Goal: Answer question/provide support: Share knowledge or assist other users

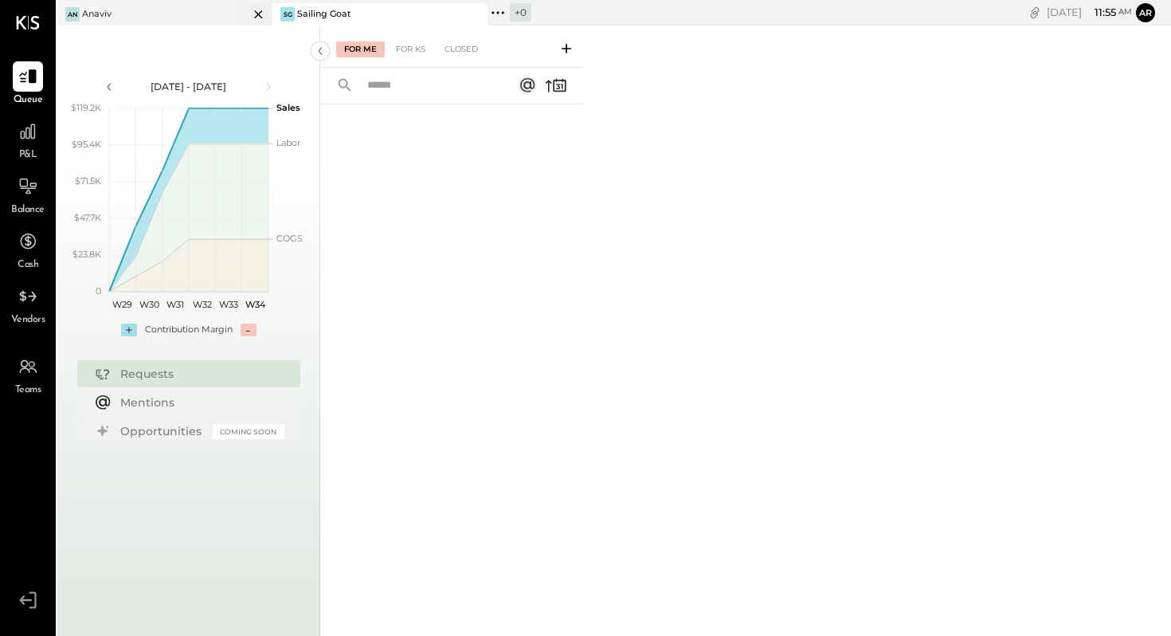
click at [138, 14] on div "An Anaviv" at bounding box center [152, 14] width 191 height 14
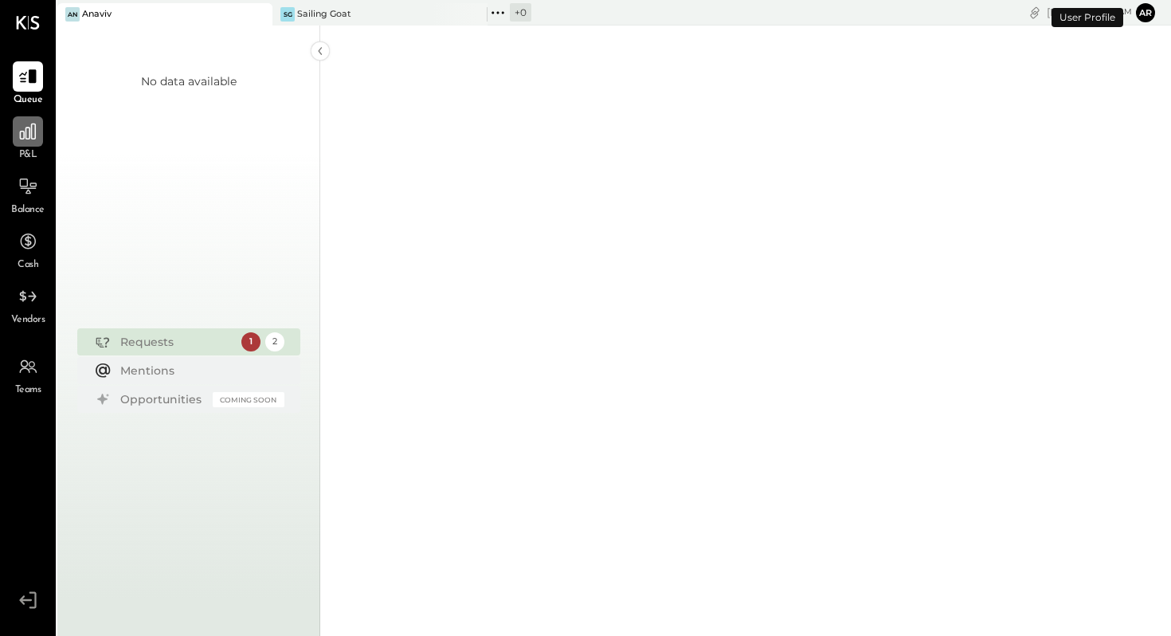
click at [21, 131] on icon at bounding box center [28, 131] width 16 height 16
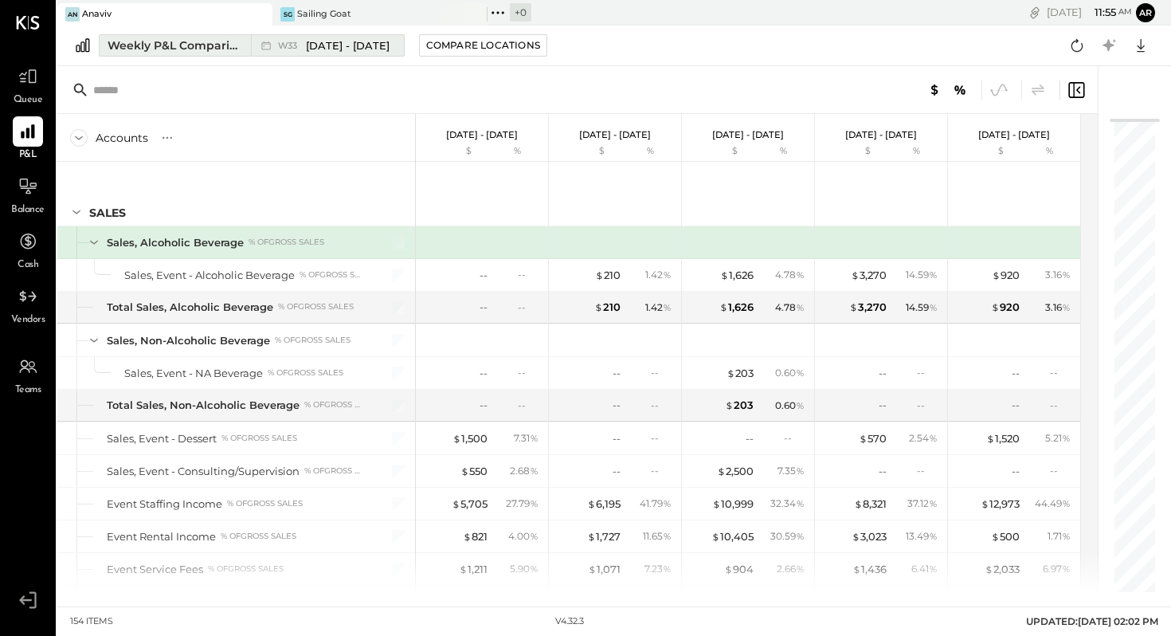
click at [291, 49] on span "W33" at bounding box center [290, 45] width 24 height 9
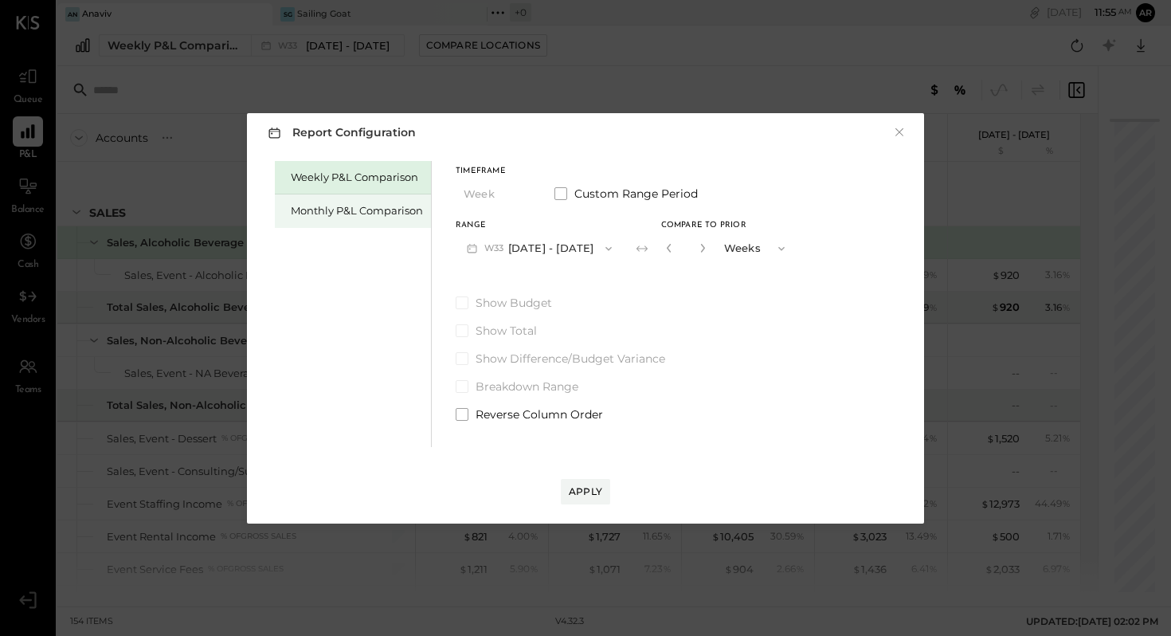
click at [363, 216] on div "Monthly P&L Comparison" at bounding box center [357, 210] width 132 height 15
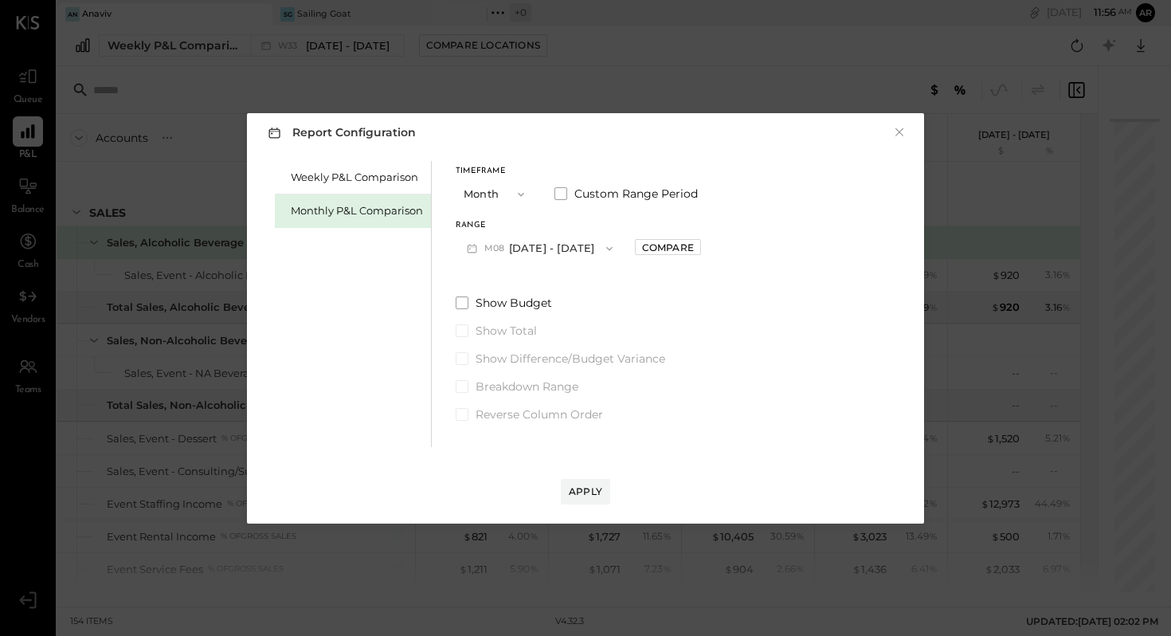
click at [547, 242] on button "M08 [DATE] - [DATE]" at bounding box center [540, 247] width 168 height 29
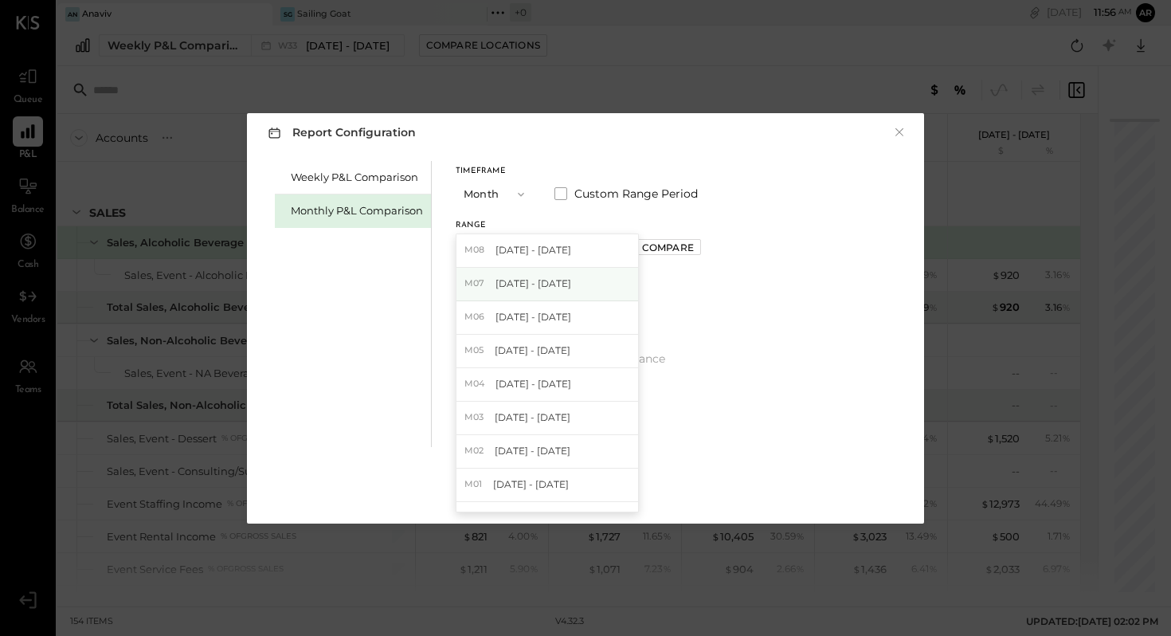
click at [546, 280] on span "[DATE] - [DATE]" at bounding box center [533, 283] width 76 height 14
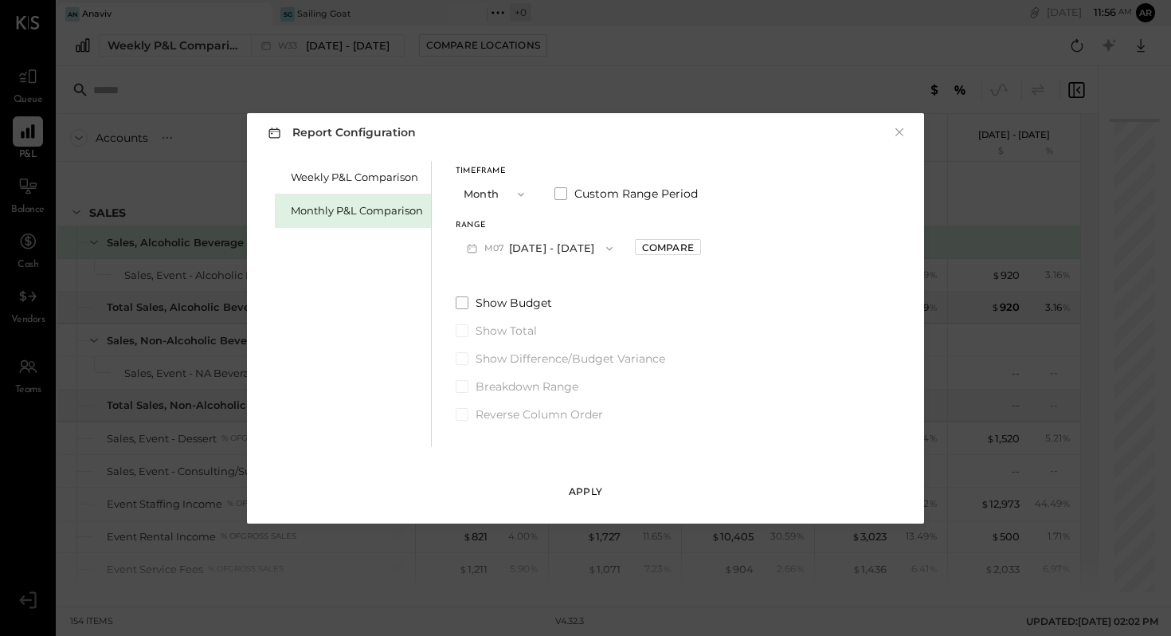
click at [585, 481] on button "Apply" at bounding box center [585, 491] width 49 height 25
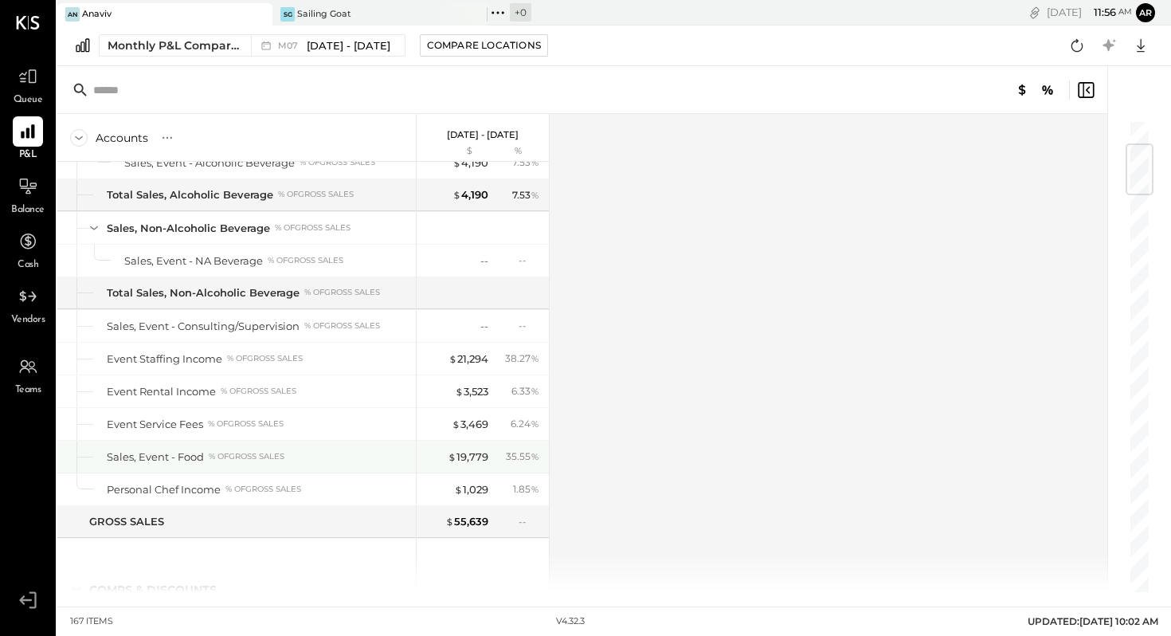
scroll to position [190, 0]
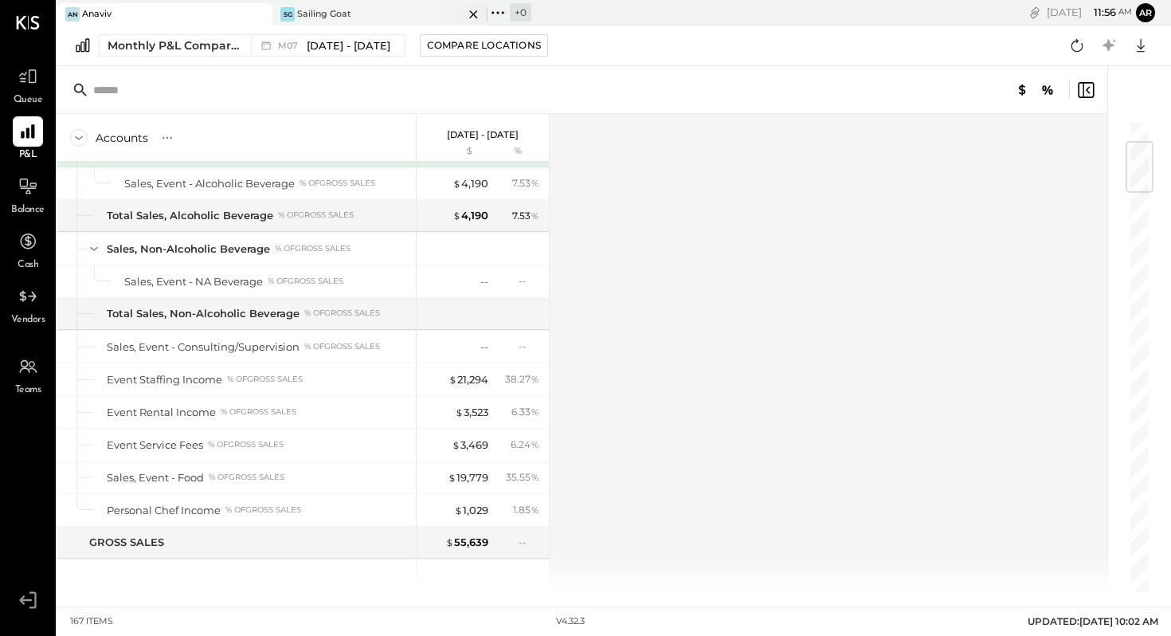
click at [340, 12] on div "Sailing Goat" at bounding box center [324, 14] width 54 height 13
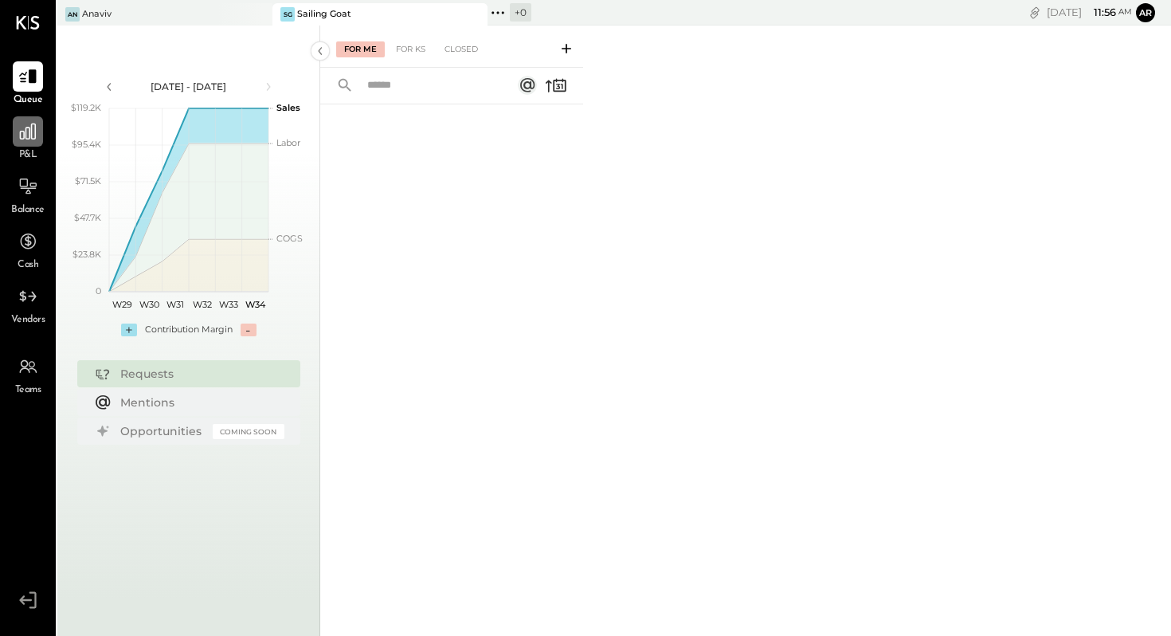
click at [20, 137] on icon at bounding box center [28, 131] width 16 height 16
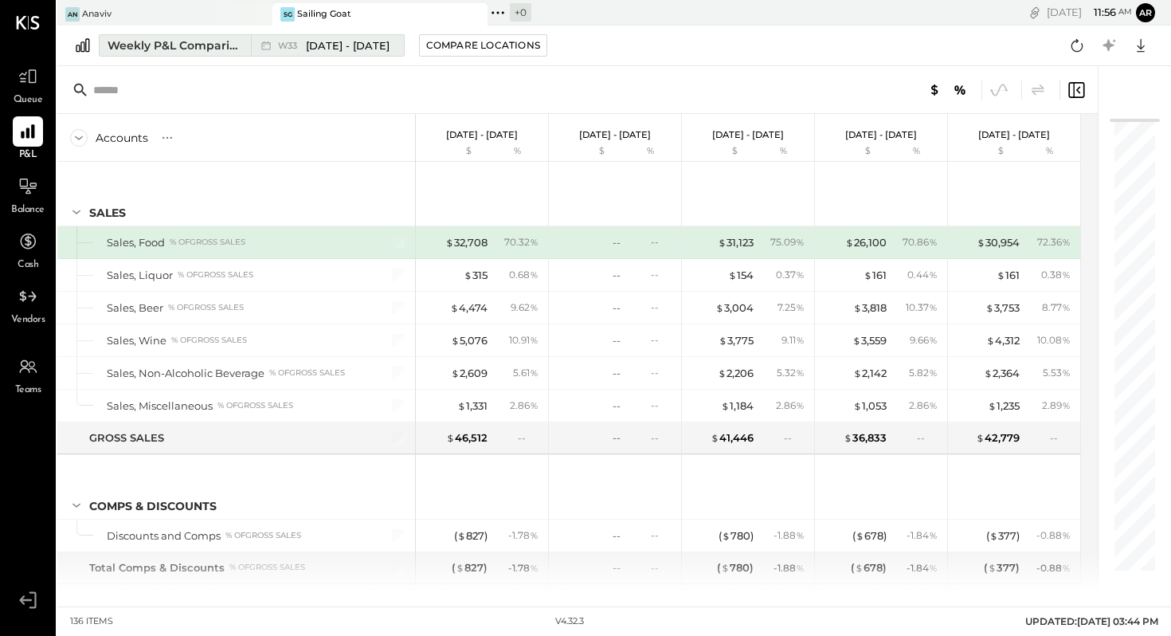
click at [354, 48] on span "[DATE] - [DATE]" at bounding box center [348, 45] width 84 height 15
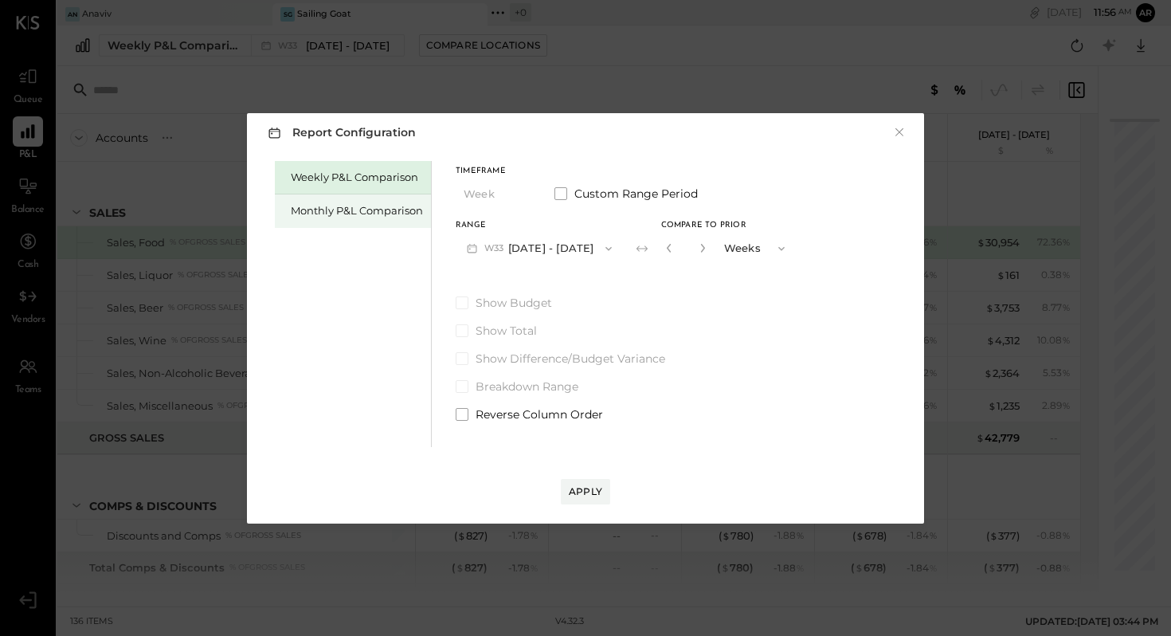
click at [372, 208] on div "Monthly P&L Comparison" at bounding box center [357, 210] width 132 height 15
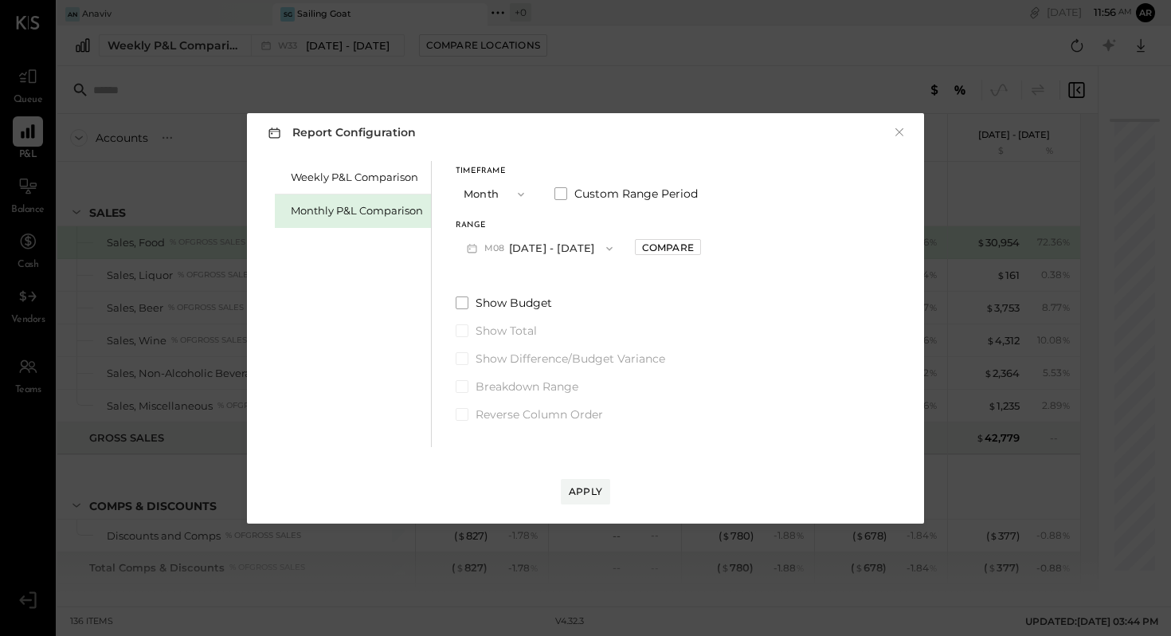
click at [547, 245] on button "M08 [DATE] - [DATE]" at bounding box center [540, 247] width 168 height 29
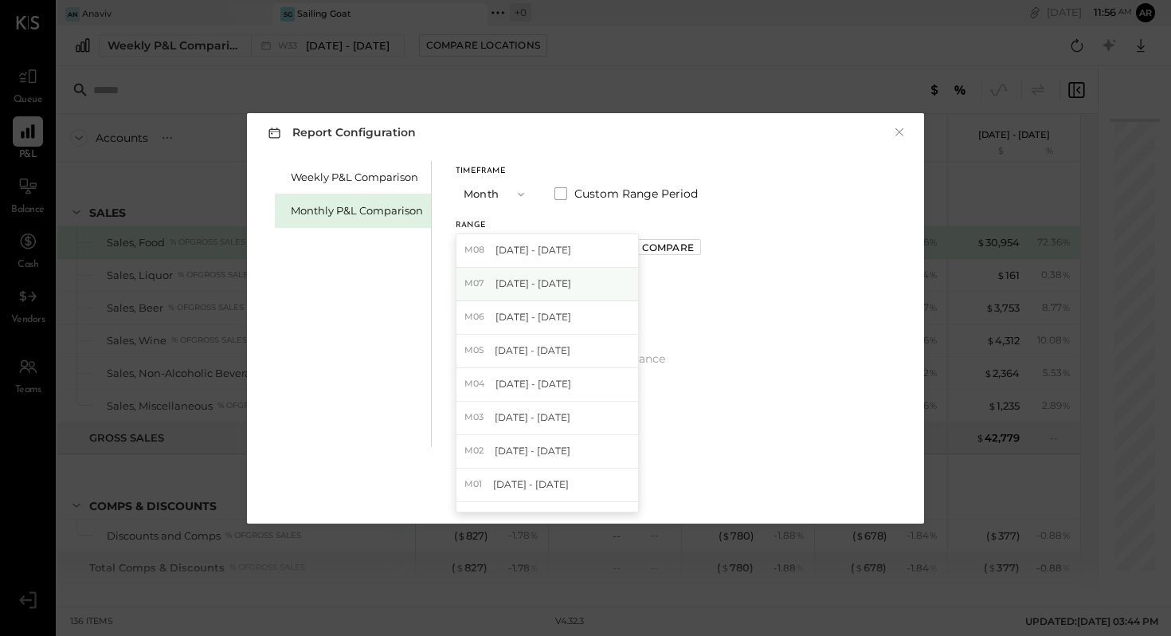
click at [538, 284] on span "[DATE] - [DATE]" at bounding box center [533, 283] width 76 height 14
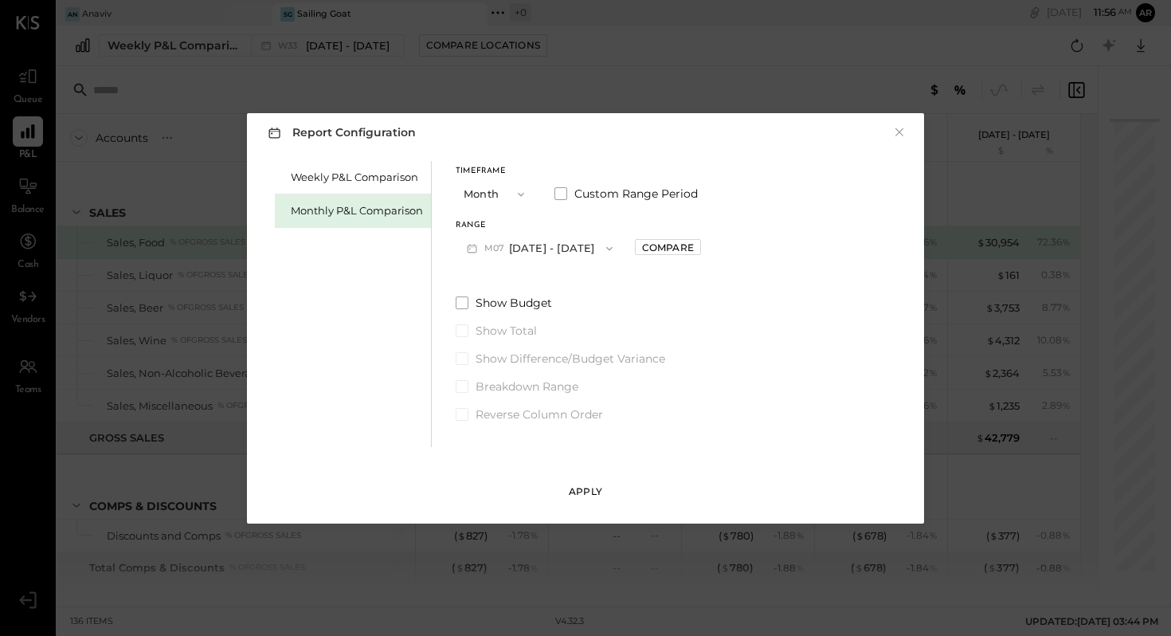
click at [587, 495] on div "Apply" at bounding box center [585, 491] width 33 height 14
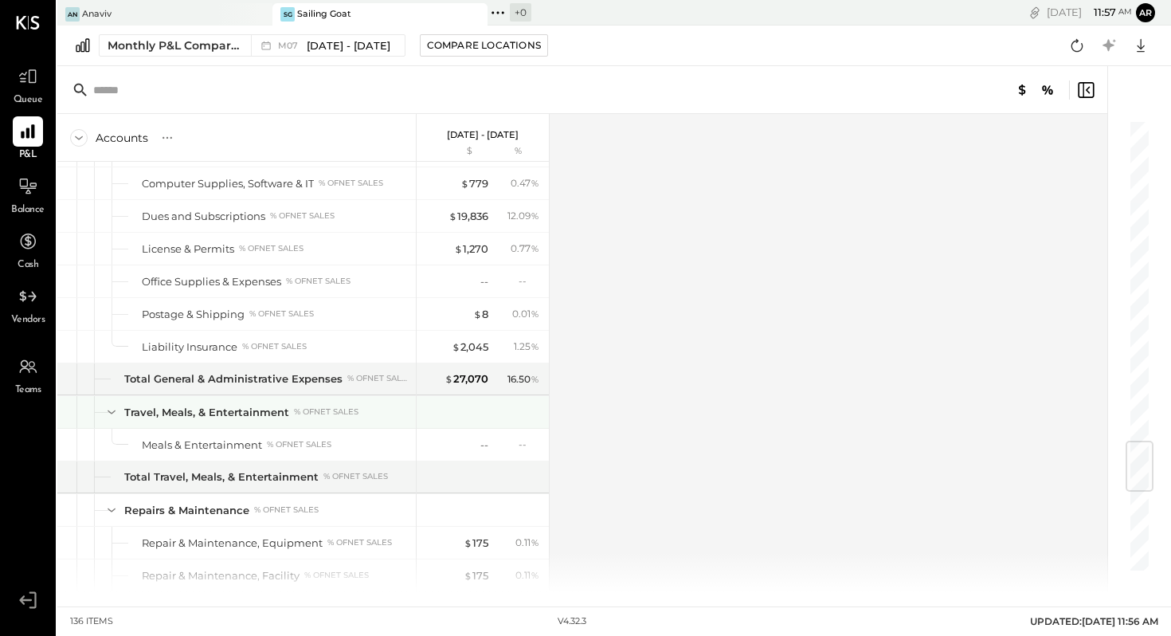
scroll to position [2687, 0]
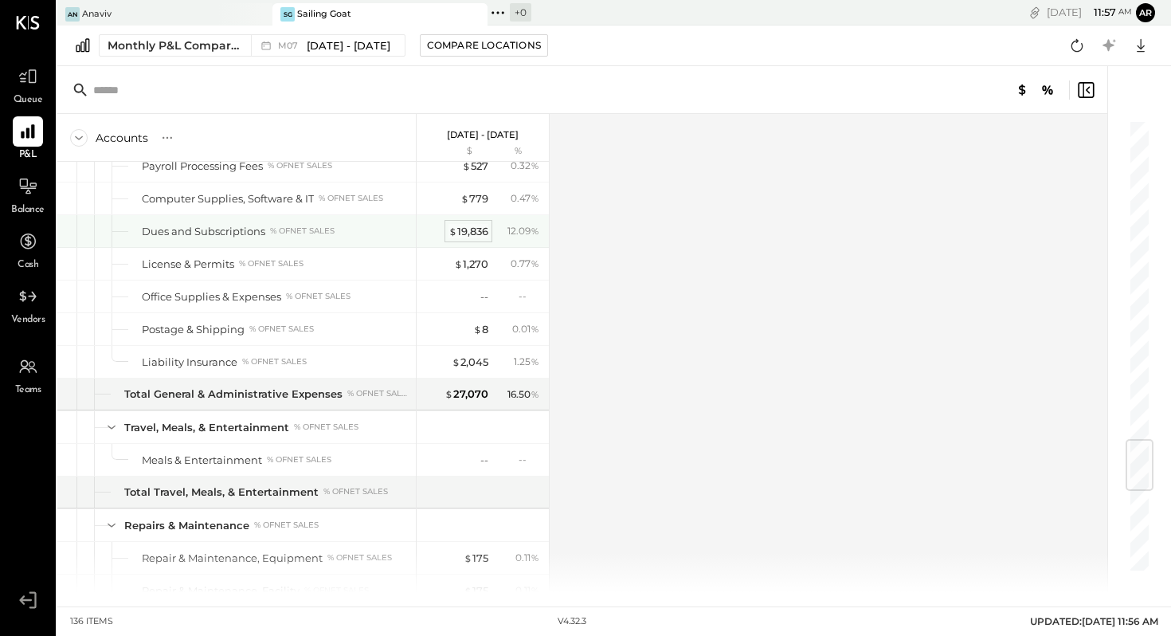
click at [471, 233] on div "$ 19,836" at bounding box center [468, 231] width 40 height 15
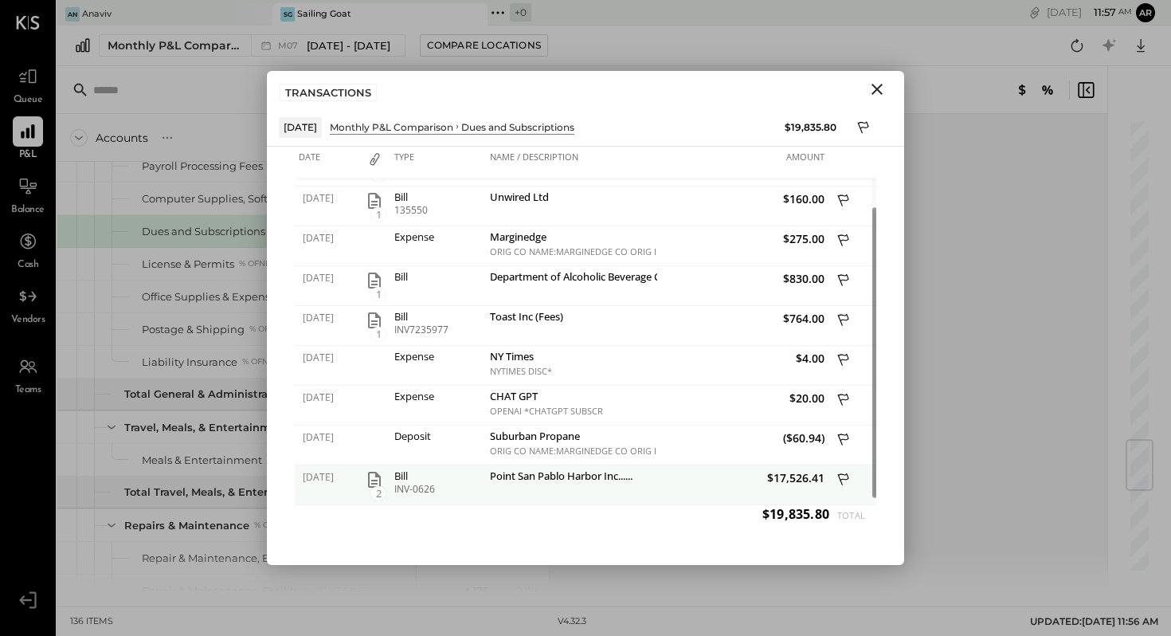
click at [844, 476] on icon at bounding box center [844, 481] width 14 height 20
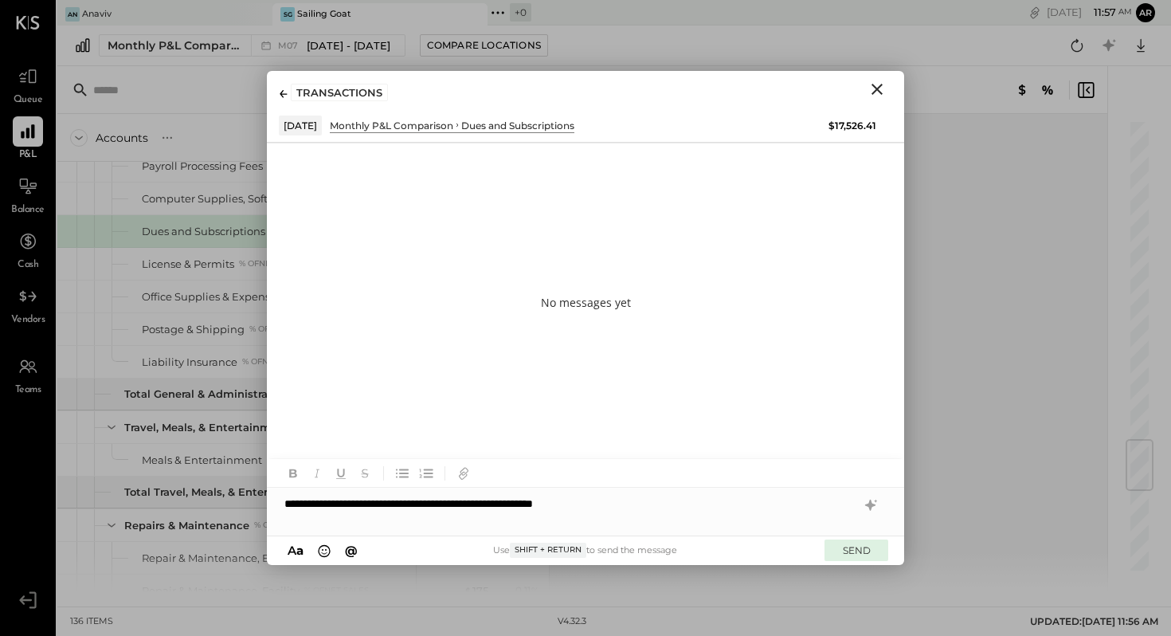
click at [858, 550] on button "SEND" at bounding box center [856, 550] width 64 height 22
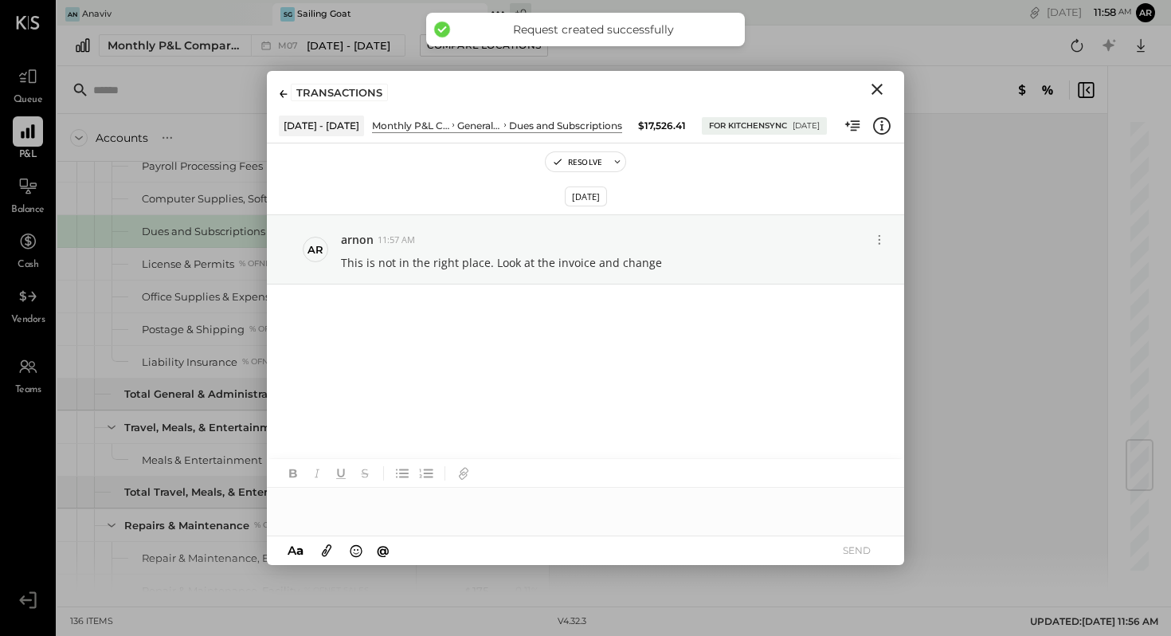
click at [874, 91] on icon "Close" at bounding box center [876, 89] width 11 height 11
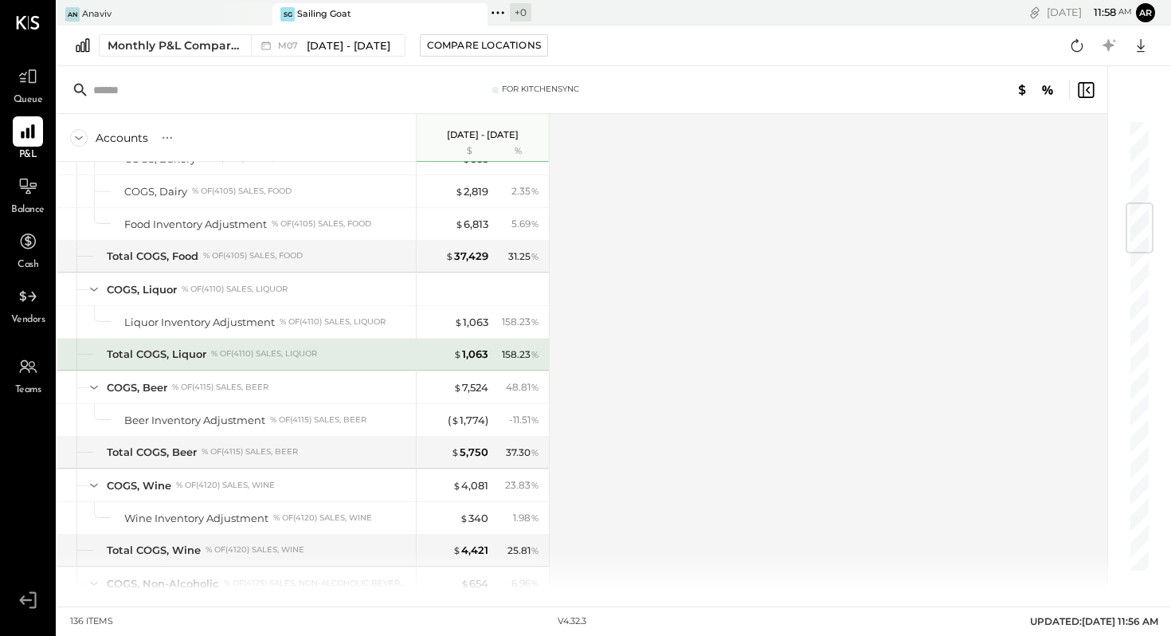
scroll to position [695, 0]
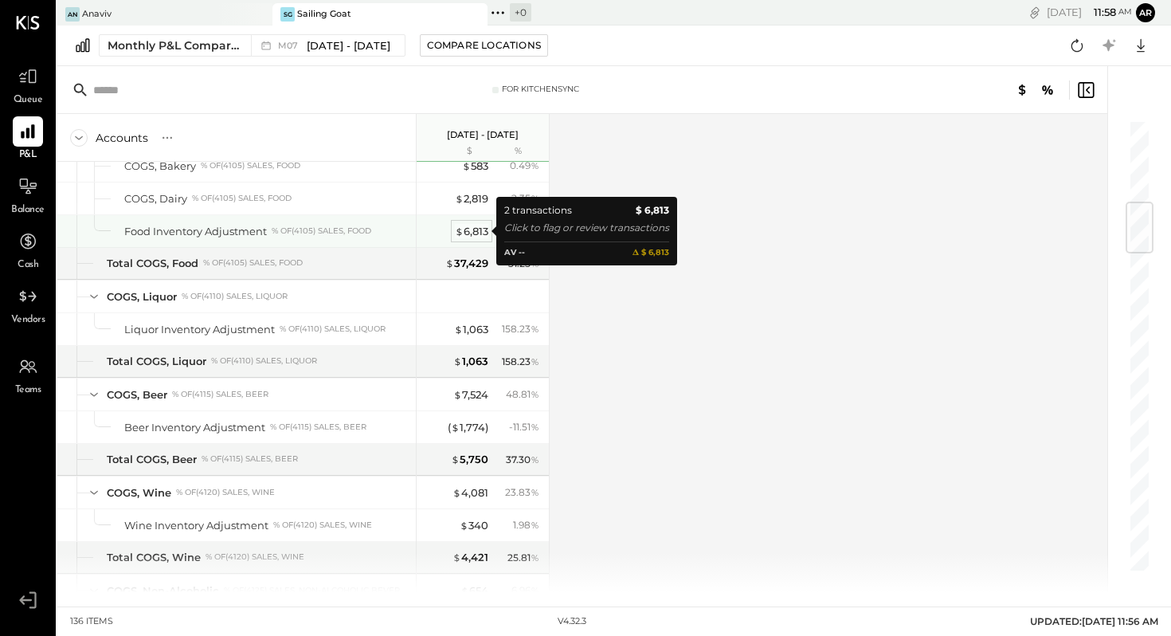
click at [475, 229] on div "$ 6,813" at bounding box center [471, 231] width 33 height 15
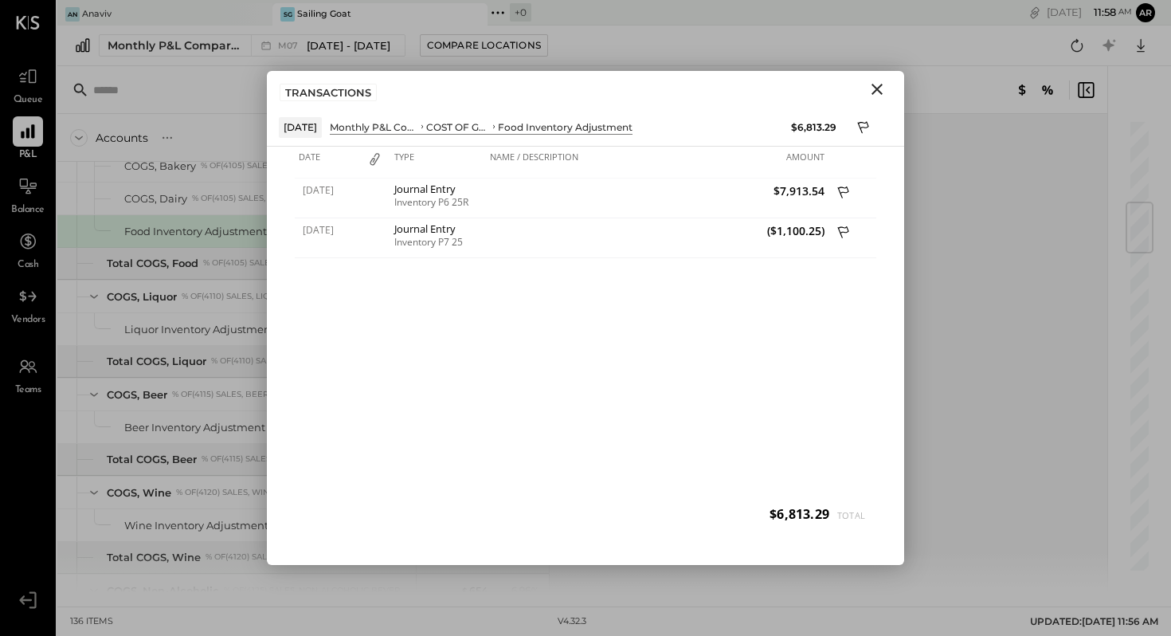
click at [879, 93] on icon "Close" at bounding box center [876, 89] width 19 height 19
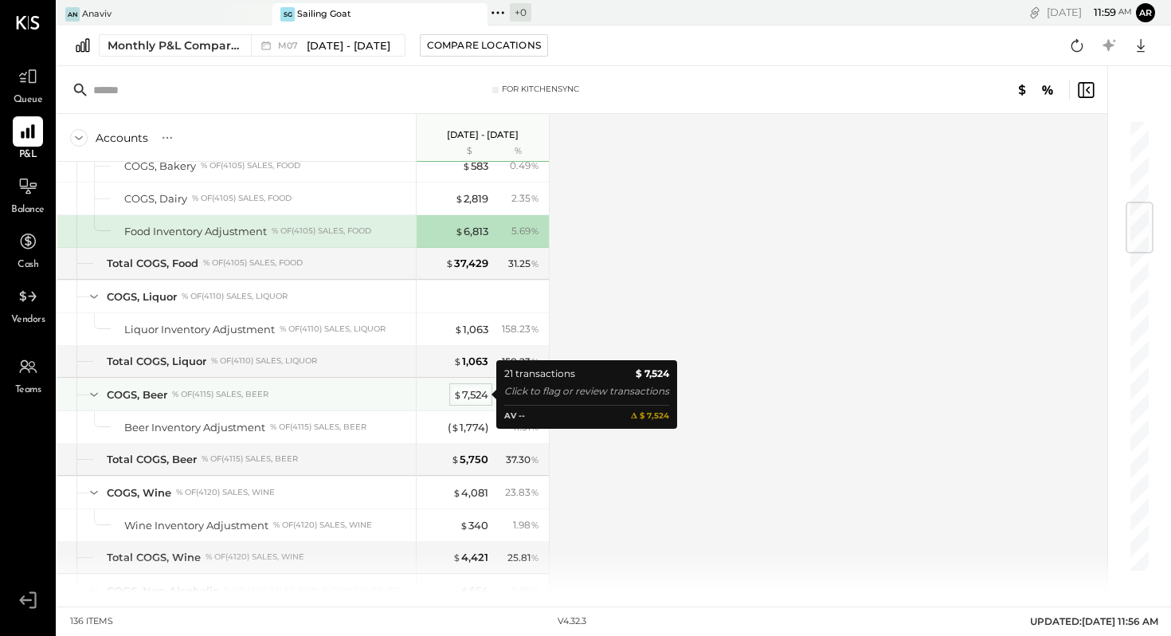
click at [472, 393] on div "$ 7,524" at bounding box center [470, 394] width 35 height 15
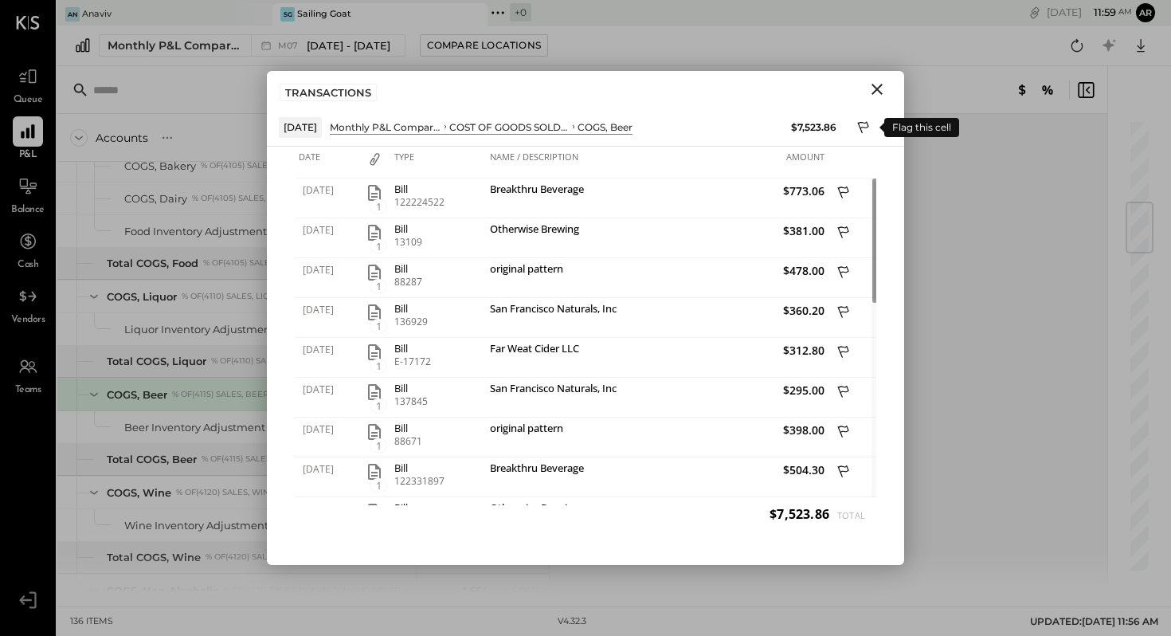
click at [863, 127] on icon at bounding box center [863, 127] width 11 height 12
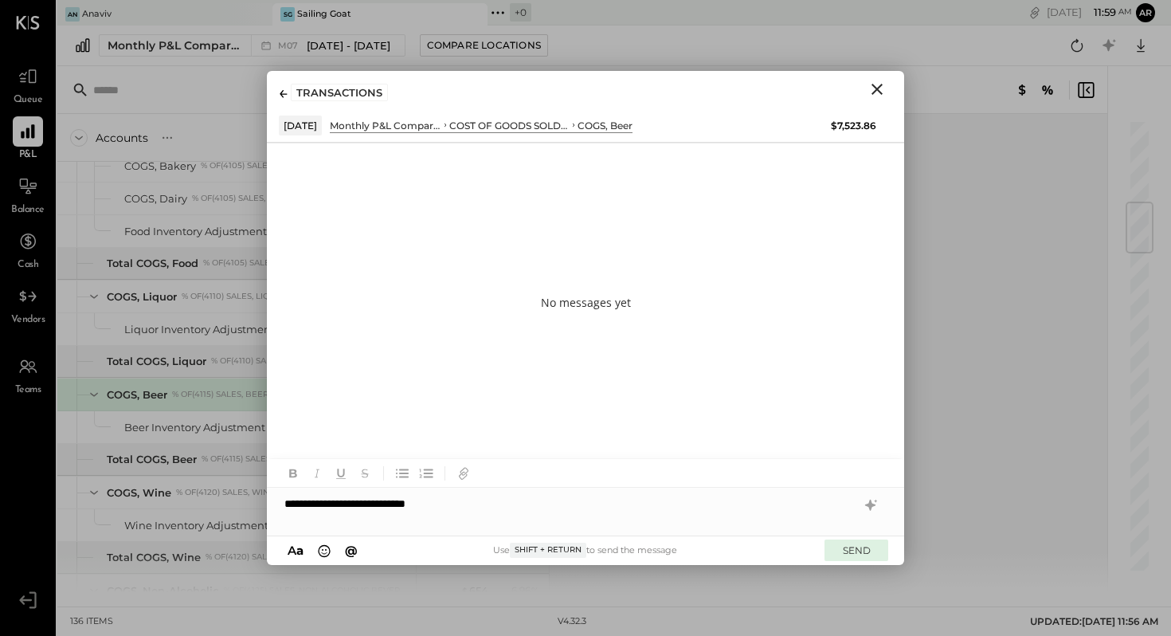
click at [852, 544] on button "SEND" at bounding box center [856, 550] width 64 height 22
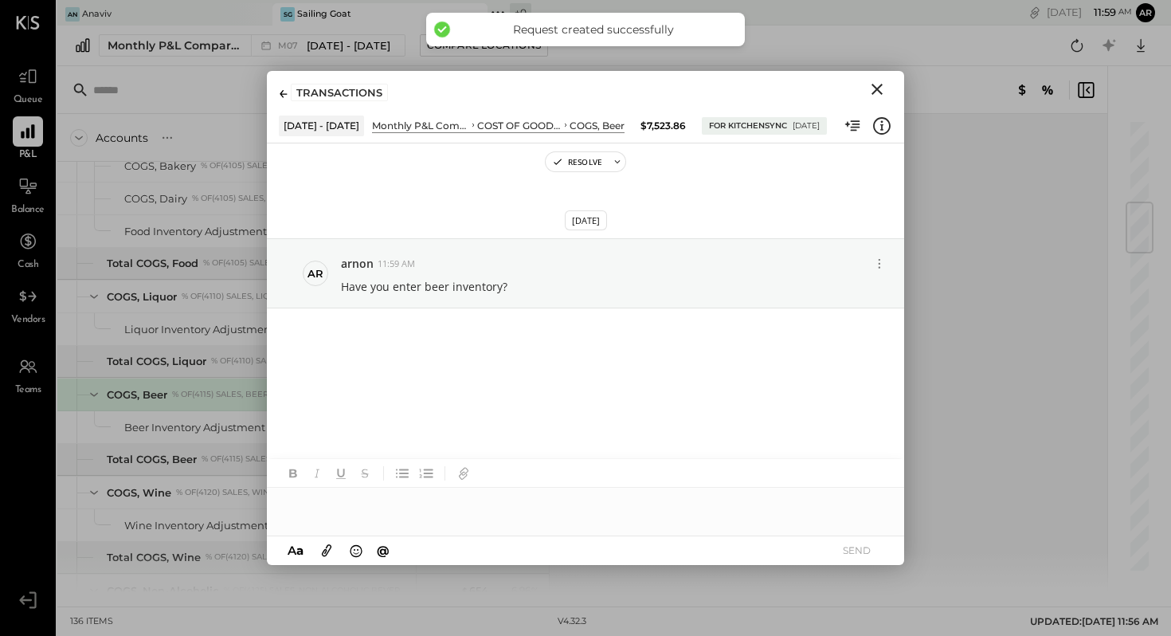
click at [883, 92] on icon "Close" at bounding box center [876, 89] width 19 height 19
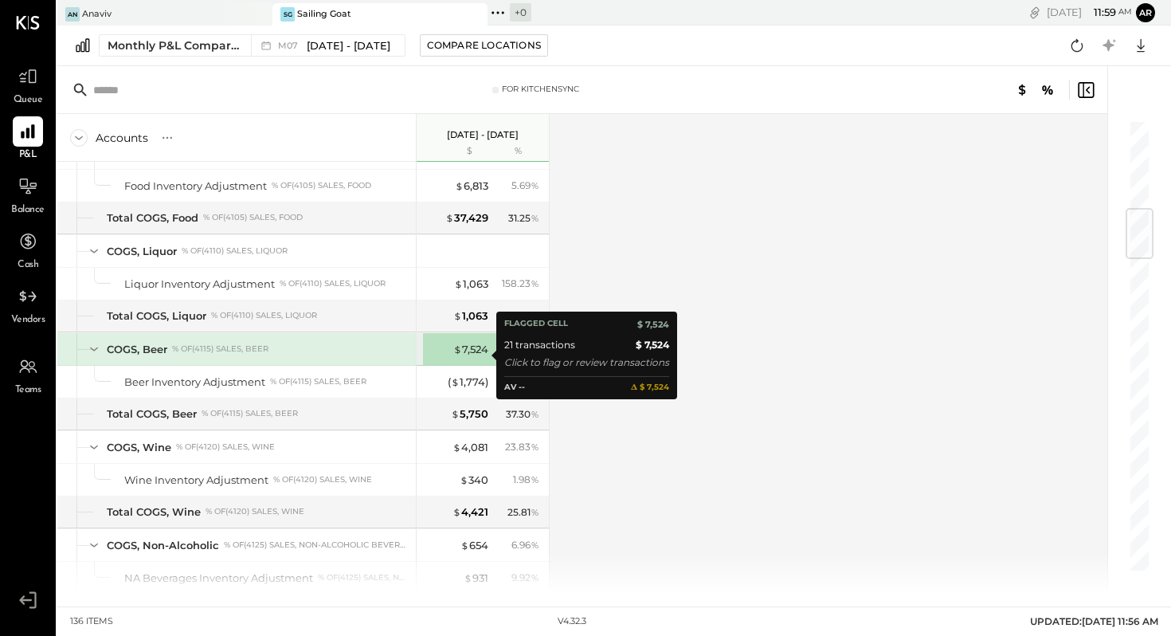
scroll to position [752, 0]
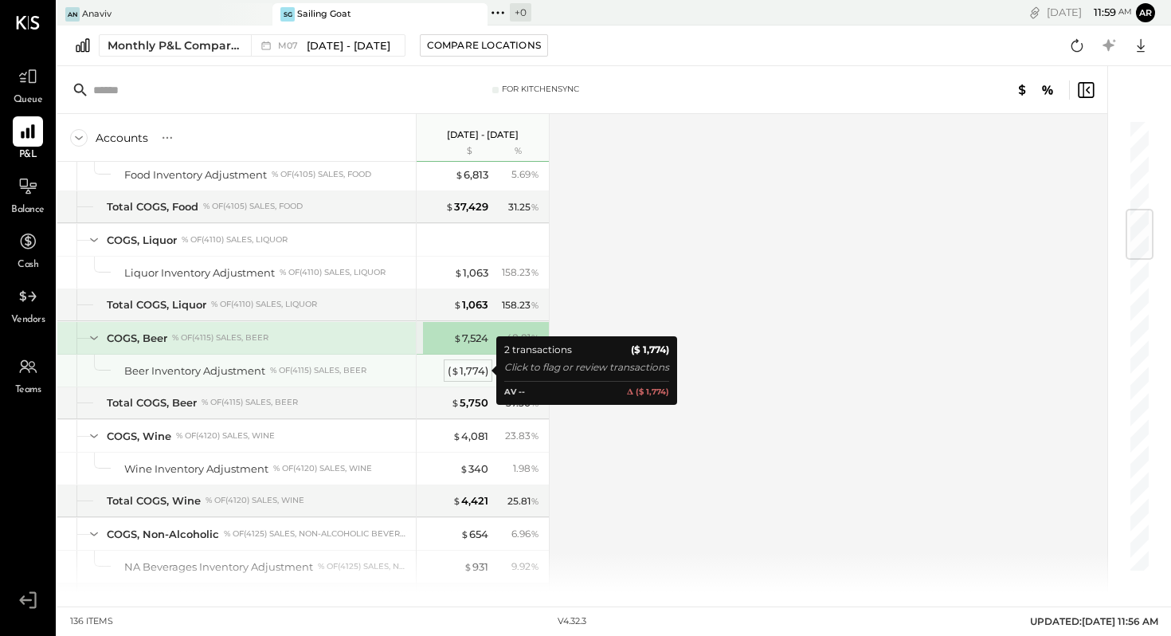
click at [468, 368] on div "( $ 1,774 )" at bounding box center [468, 370] width 41 height 15
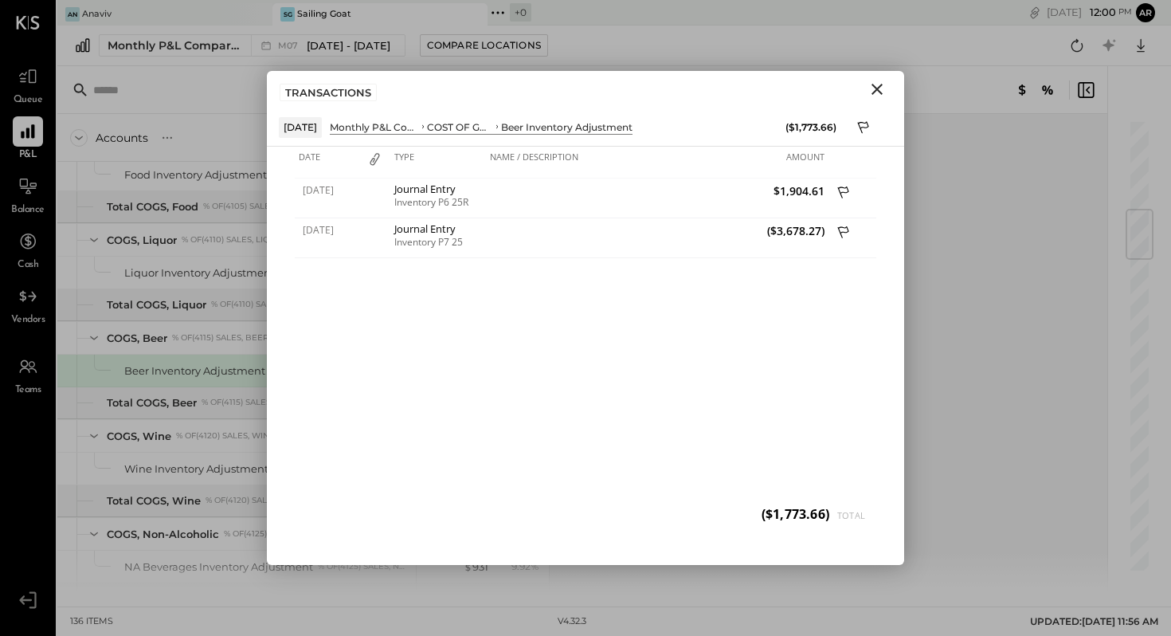
click at [878, 85] on icon "Close" at bounding box center [876, 89] width 19 height 19
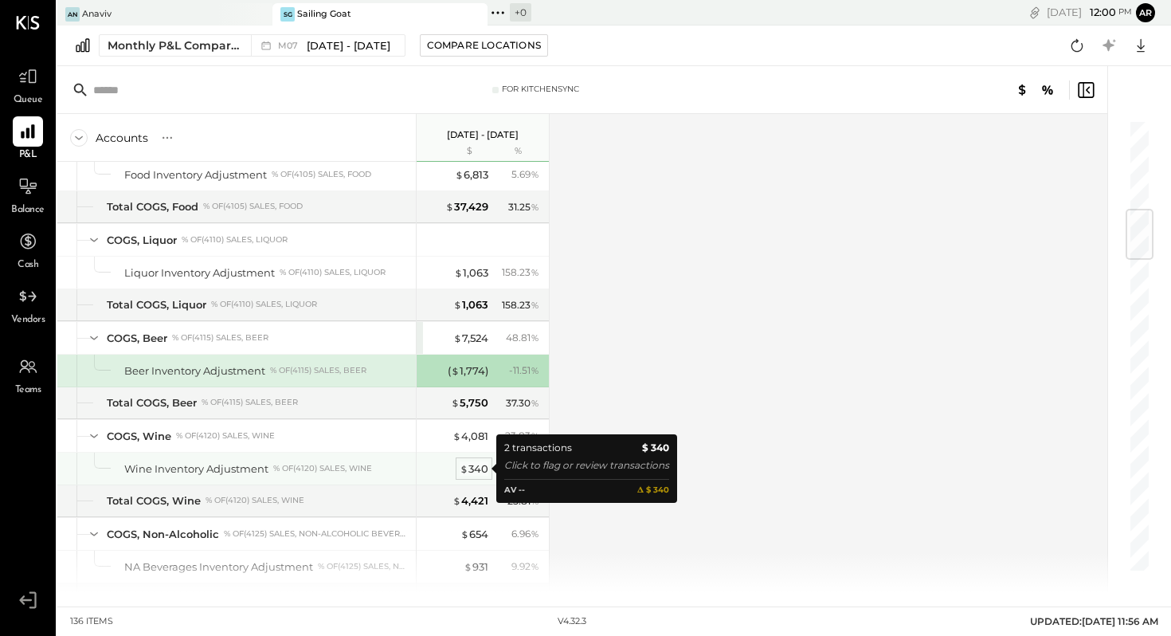
click at [476, 468] on div "$ 340" at bounding box center [474, 468] width 29 height 15
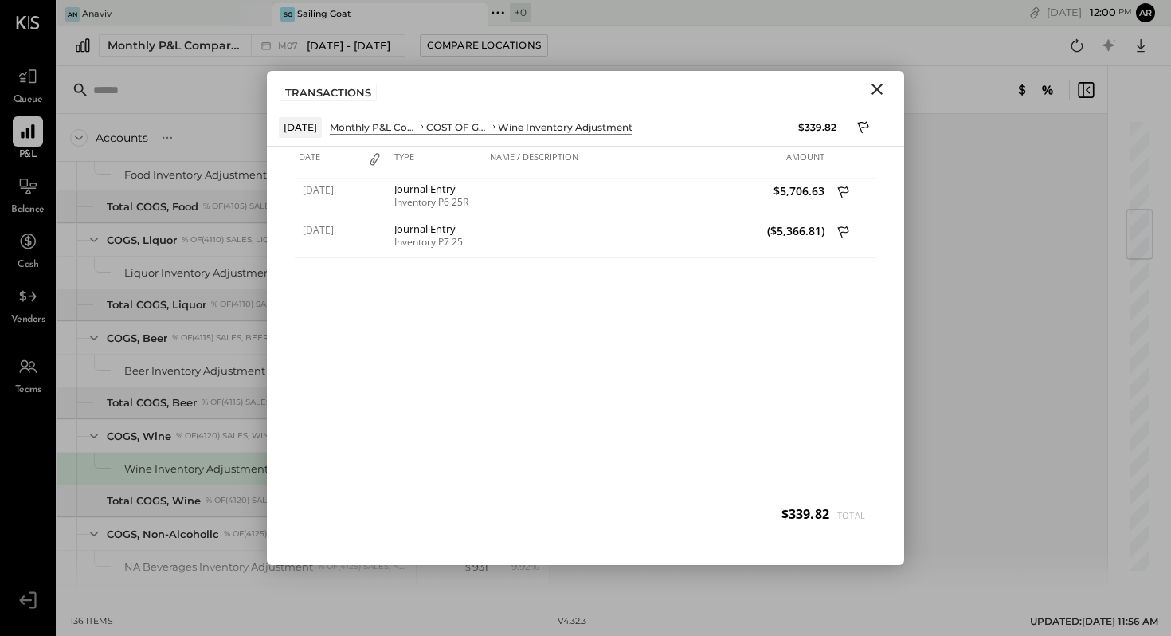
click at [876, 89] on icon "Close" at bounding box center [876, 89] width 11 height 11
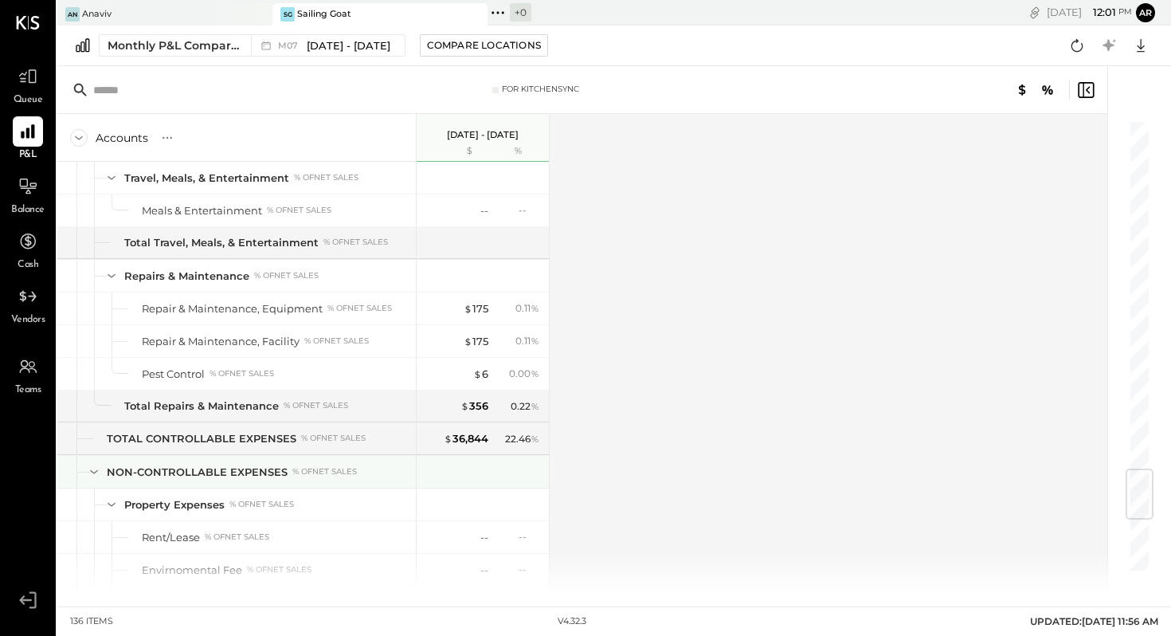
scroll to position [2939, 0]
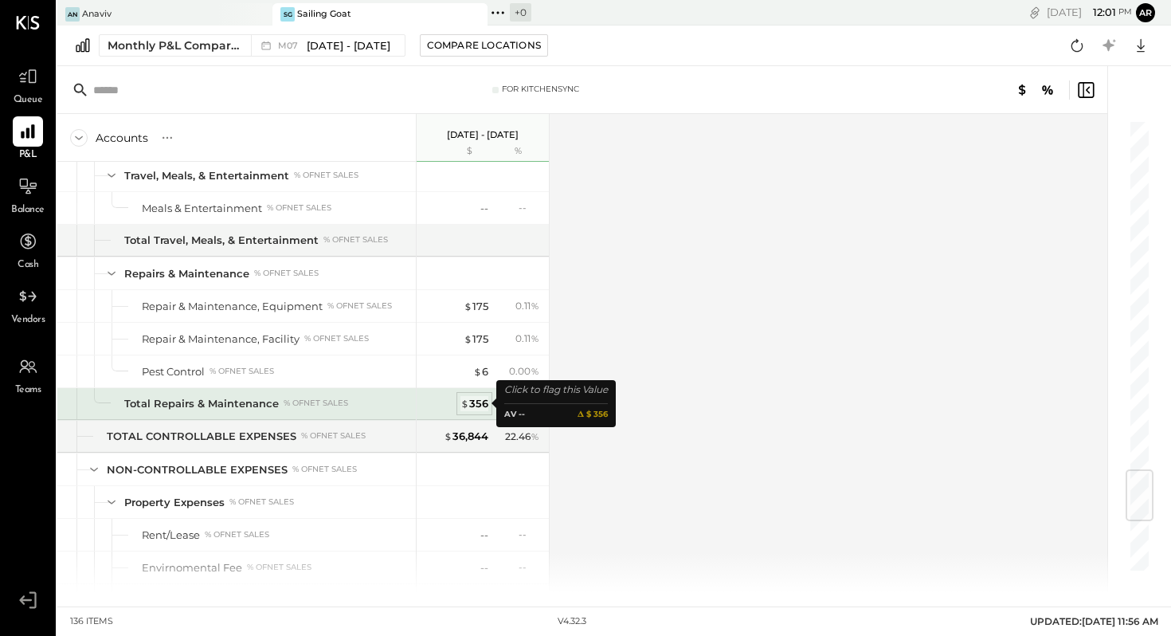
click at [479, 399] on div "$ 356" at bounding box center [474, 403] width 28 height 15
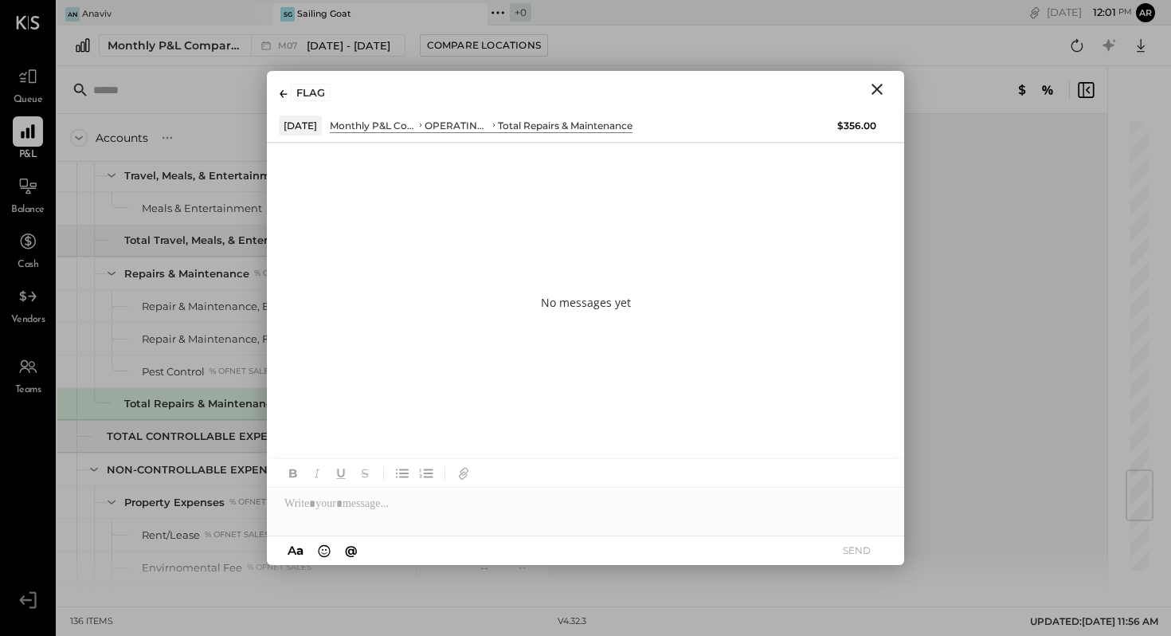
click at [875, 93] on icon "Close" at bounding box center [876, 89] width 19 height 19
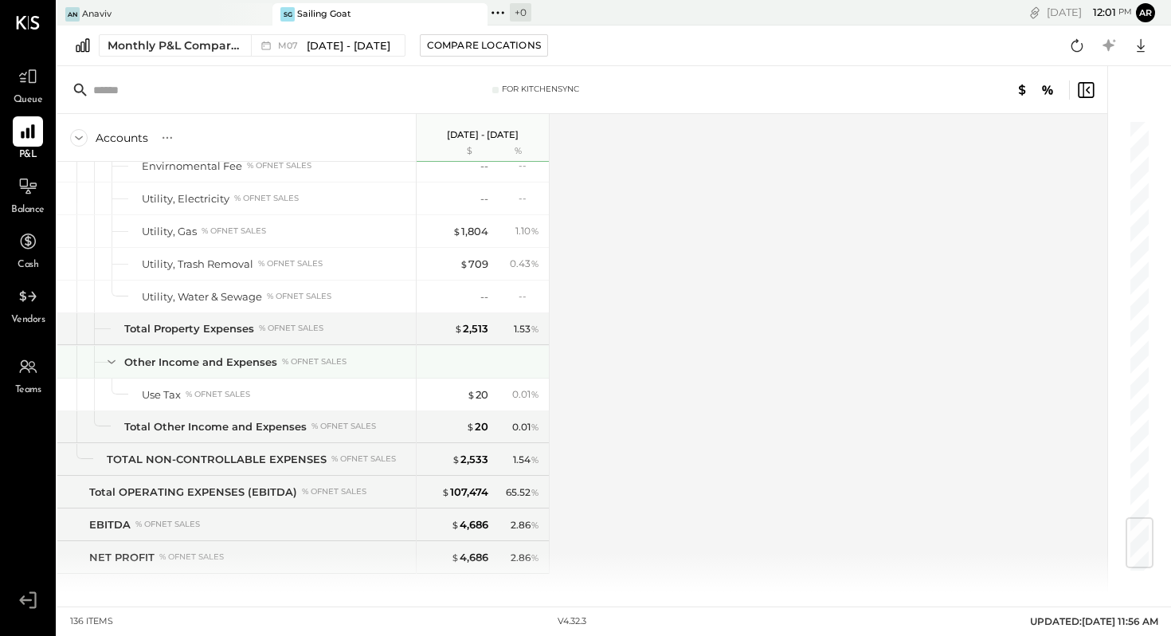
scroll to position [3362, 0]
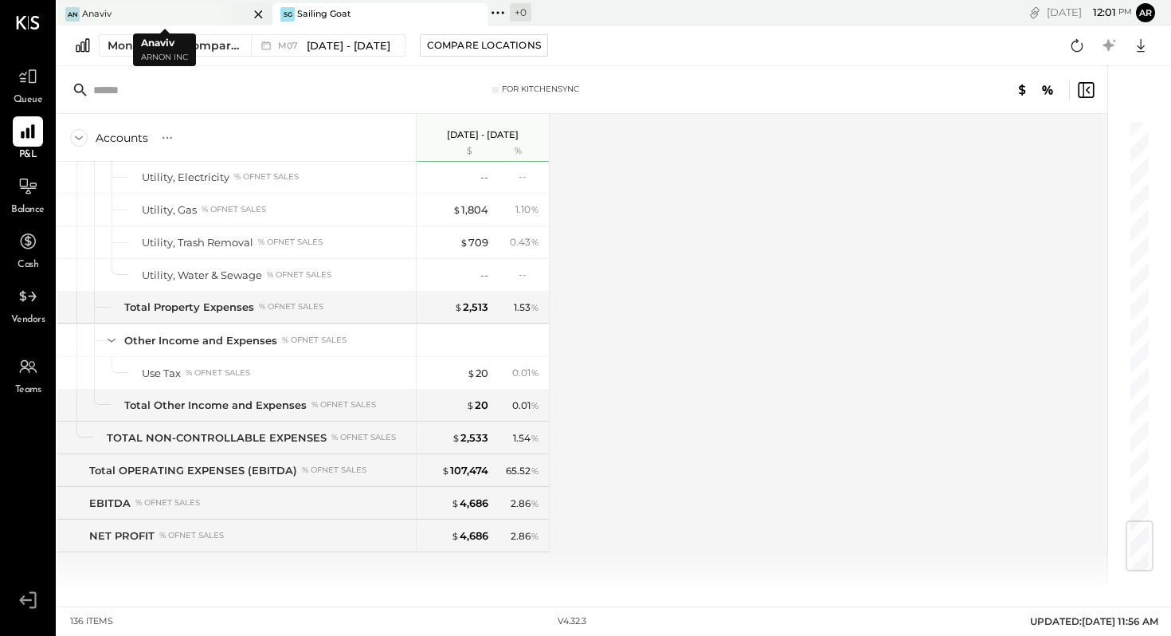
click at [144, 10] on div "An Anaviv" at bounding box center [152, 14] width 191 height 14
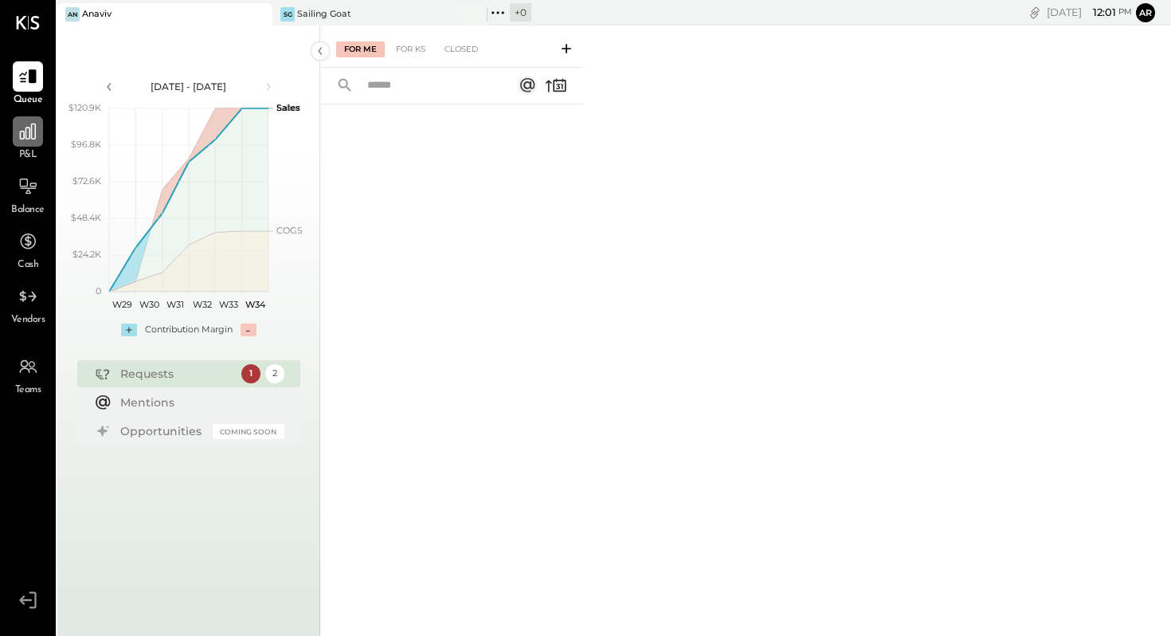
click at [26, 128] on icon at bounding box center [28, 131] width 21 height 21
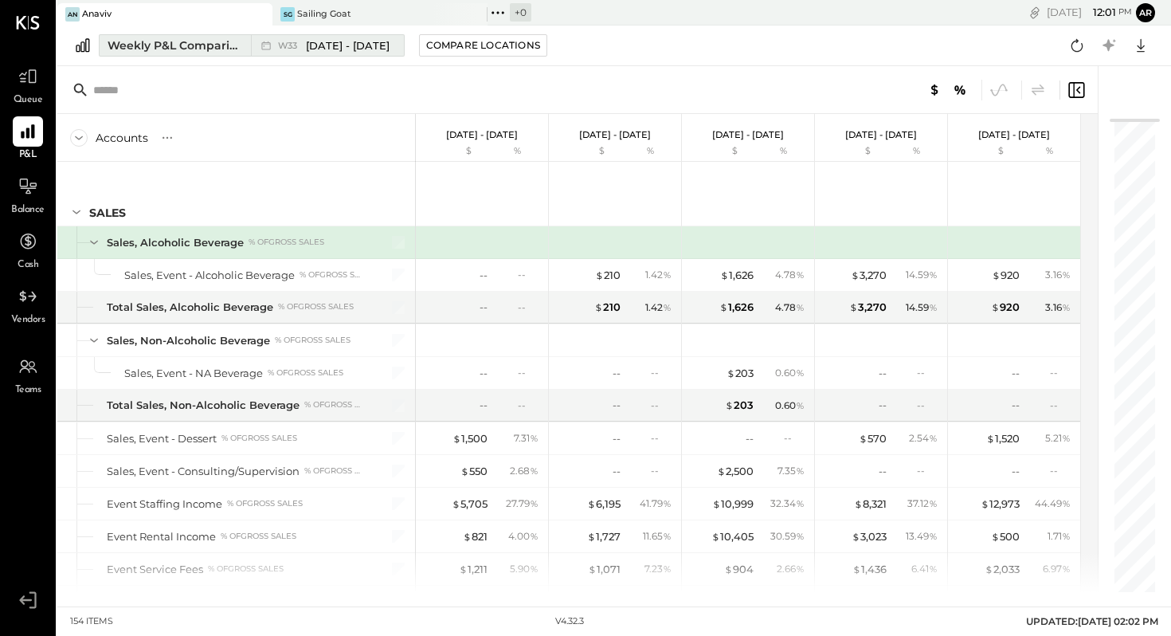
click at [316, 45] on span "[DATE] - [DATE]" at bounding box center [348, 45] width 84 height 15
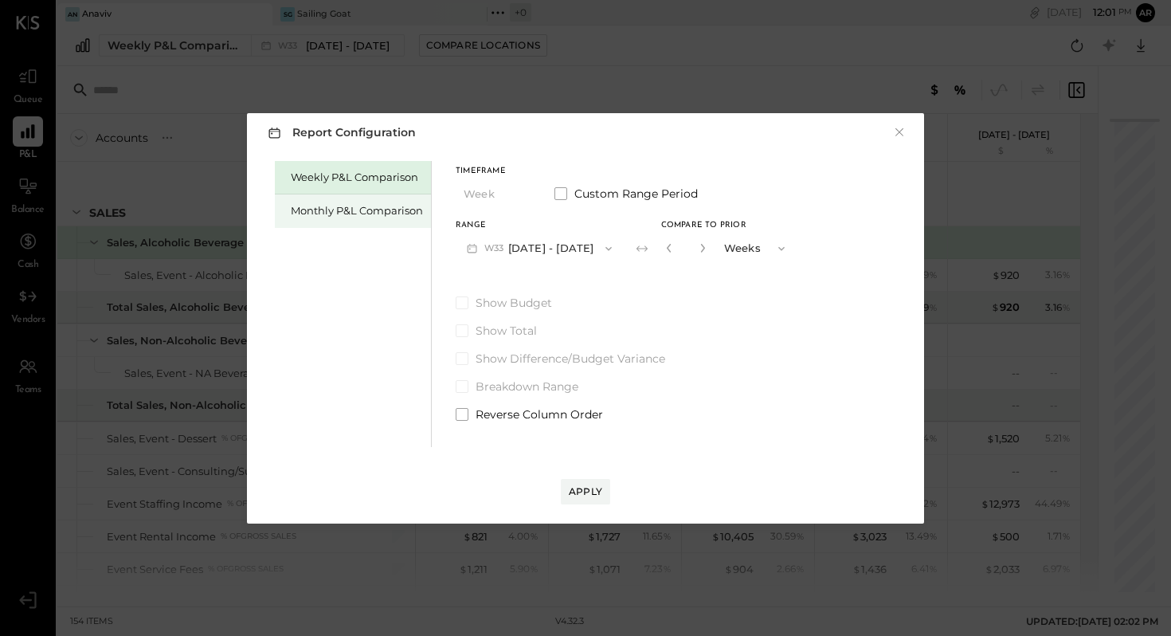
click at [351, 208] on div "Monthly P&L Comparison" at bounding box center [357, 210] width 132 height 15
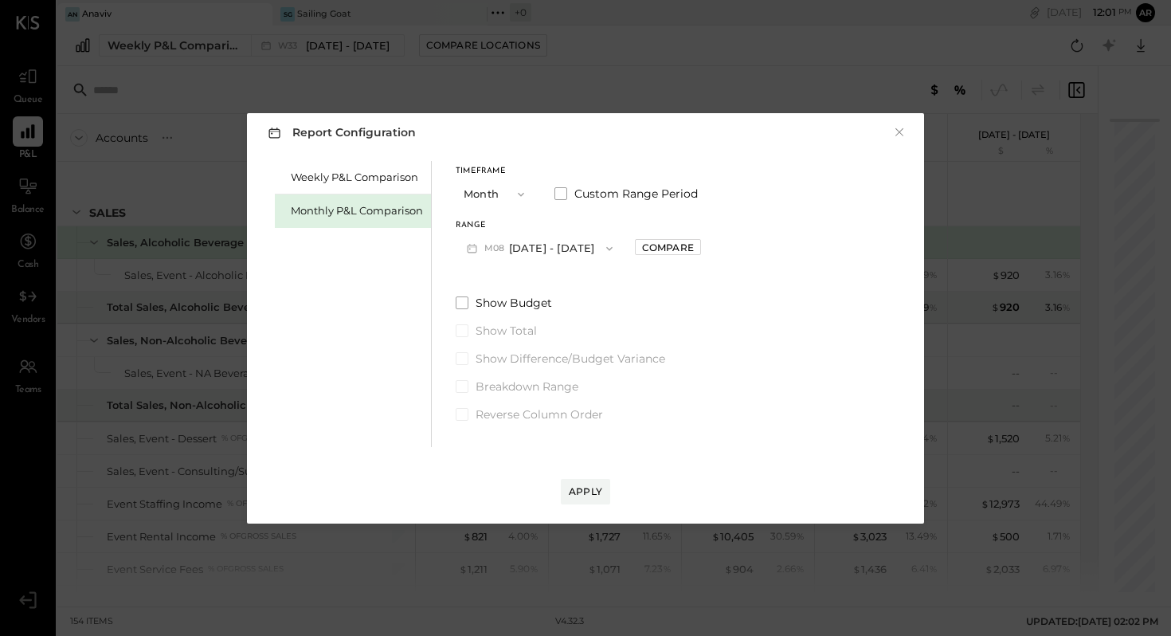
click at [538, 250] on button "M08 [DATE] - [DATE]" at bounding box center [540, 247] width 168 height 29
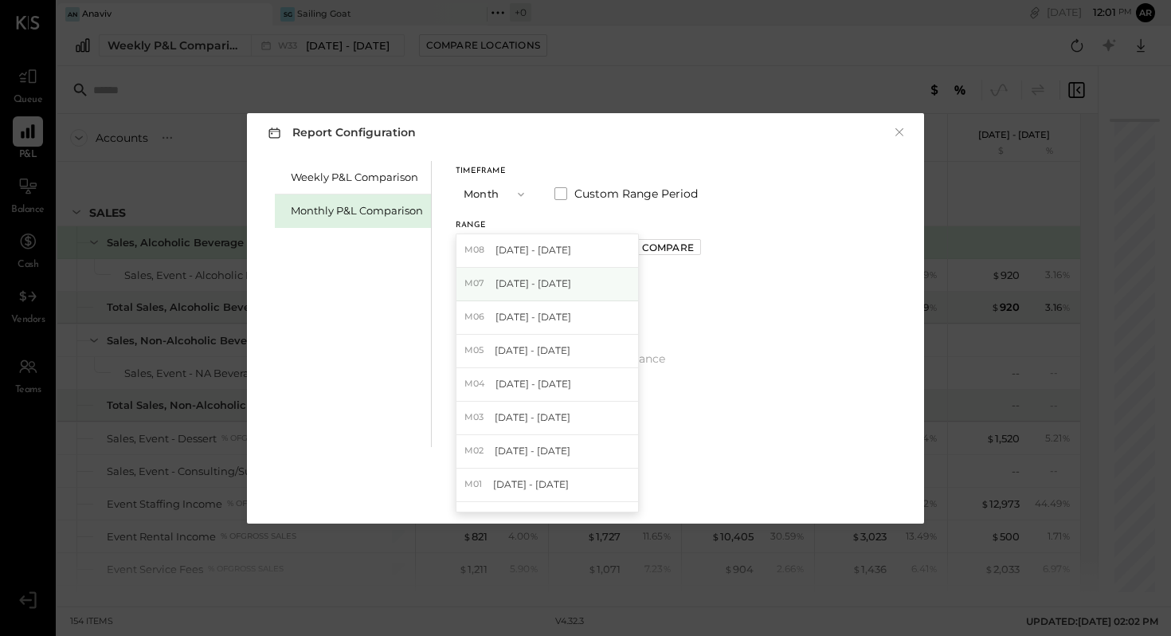
click at [535, 281] on span "[DATE] - [DATE]" at bounding box center [533, 283] width 76 height 14
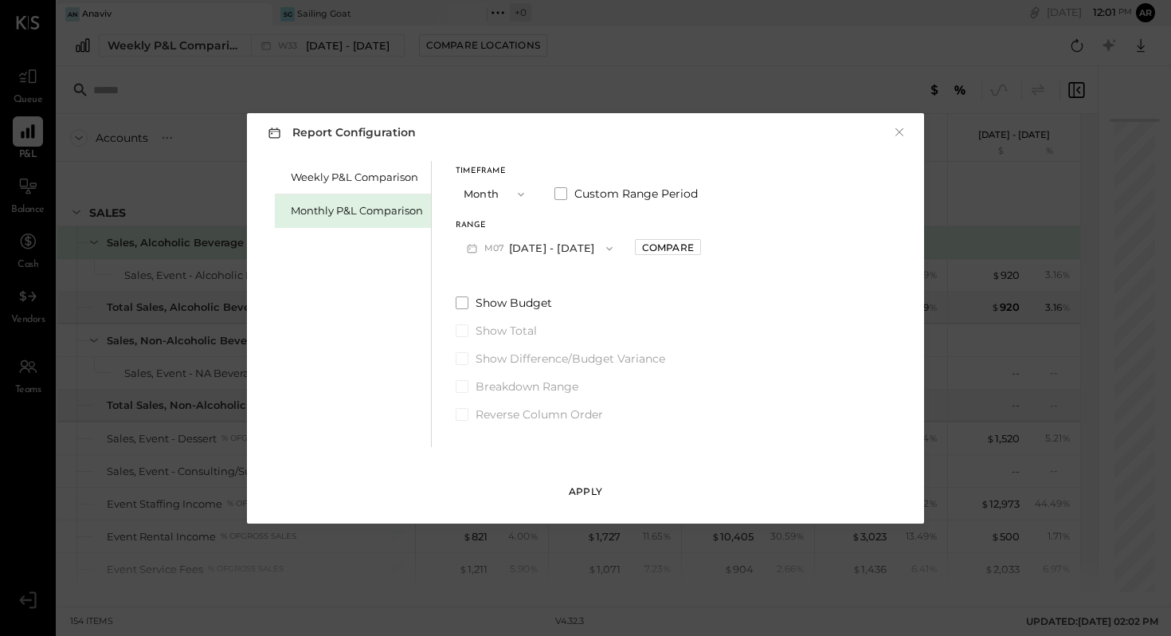
click at [585, 489] on div "Apply" at bounding box center [585, 491] width 33 height 14
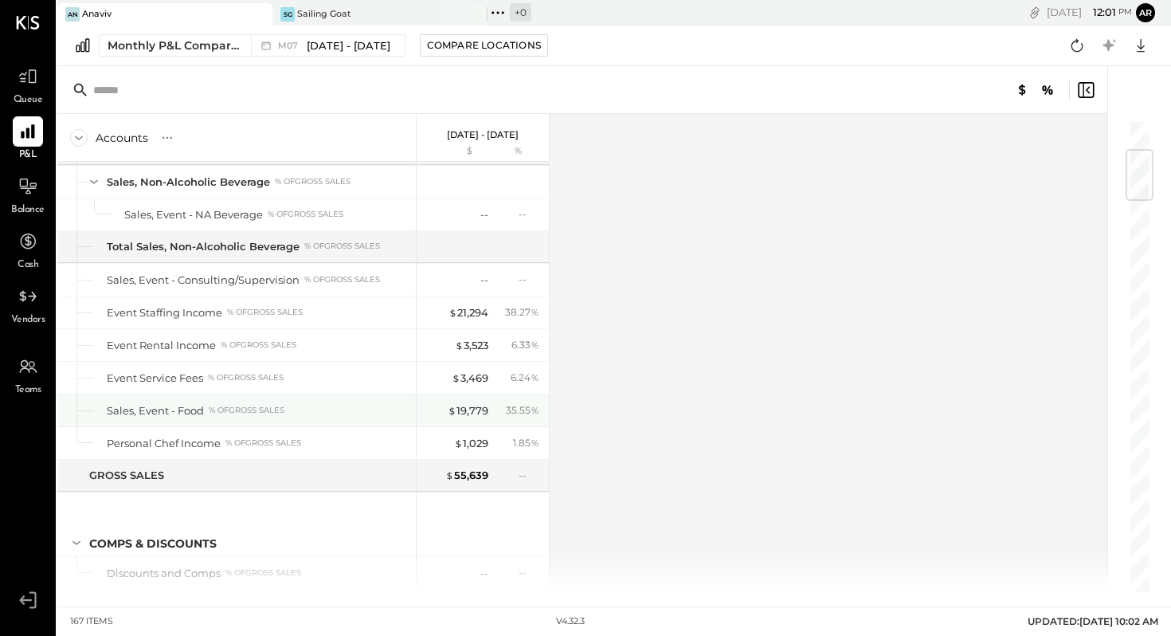
scroll to position [263, 0]
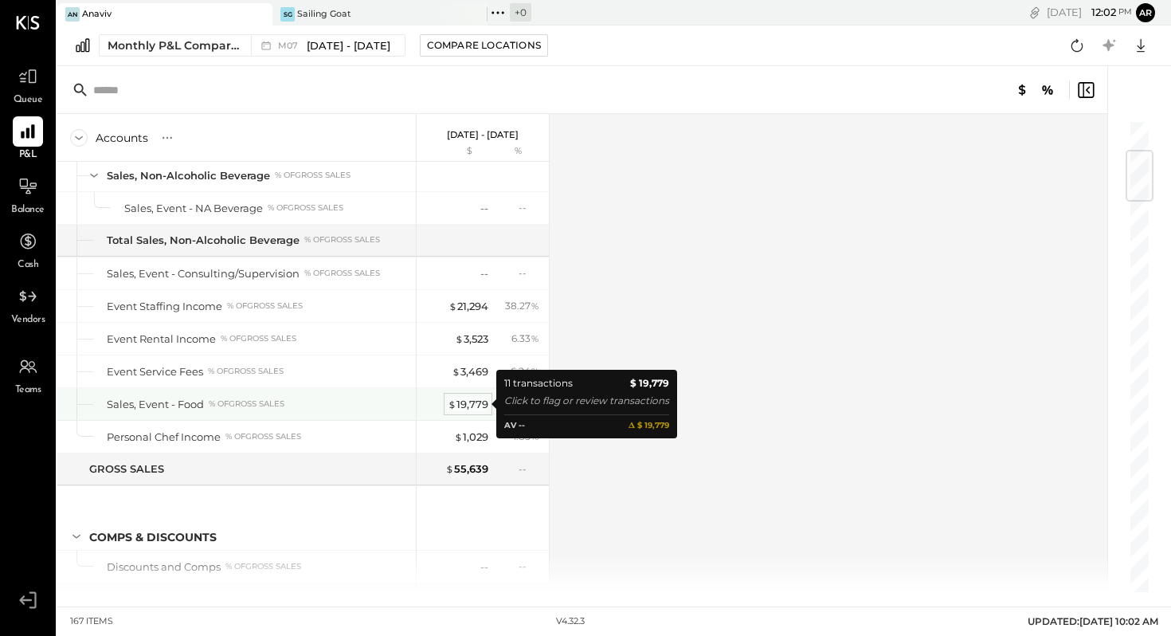
click at [468, 401] on div "$ 19,779" at bounding box center [468, 404] width 41 height 15
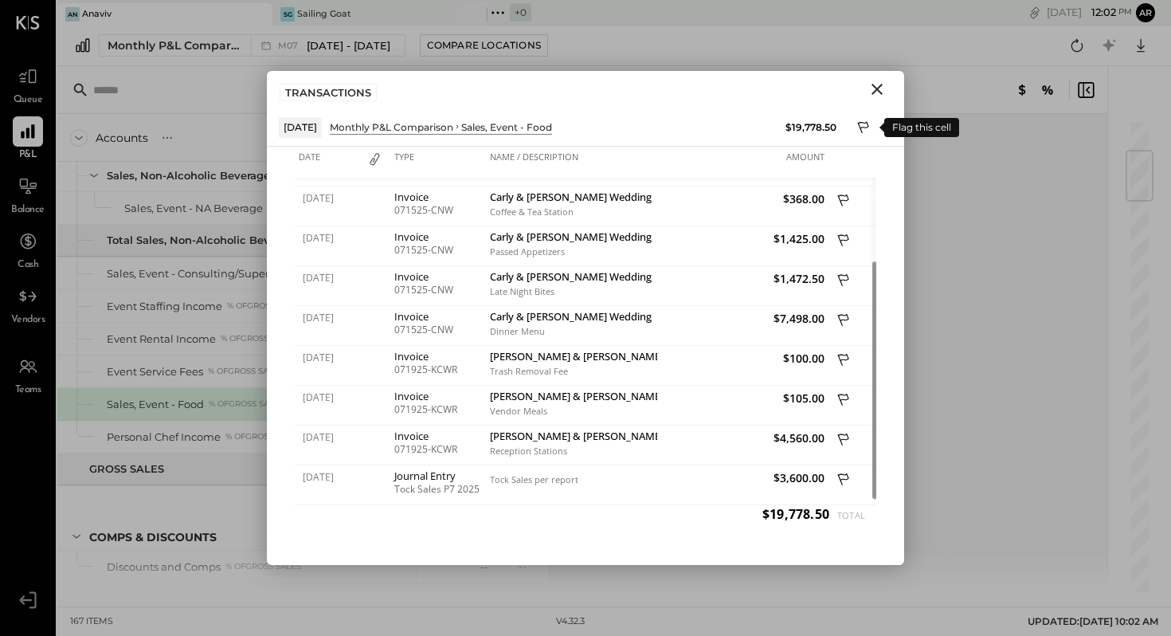
click at [861, 125] on icon at bounding box center [864, 128] width 14 height 19
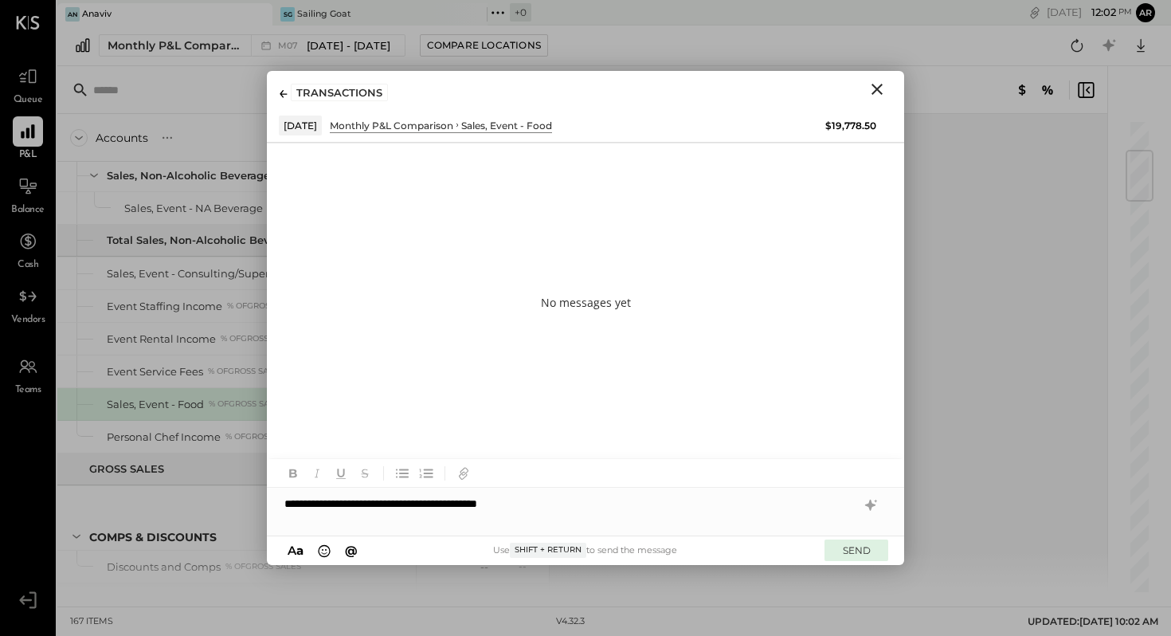
click at [861, 555] on button "SEND" at bounding box center [856, 550] width 64 height 22
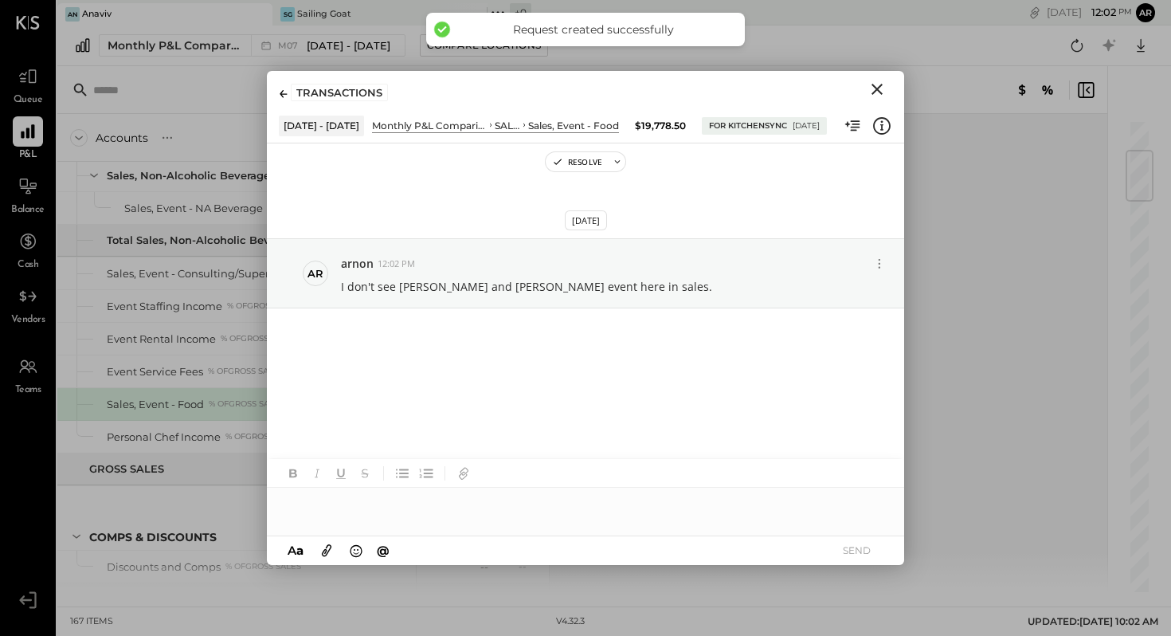
click at [883, 89] on icon "Close" at bounding box center [876, 89] width 19 height 19
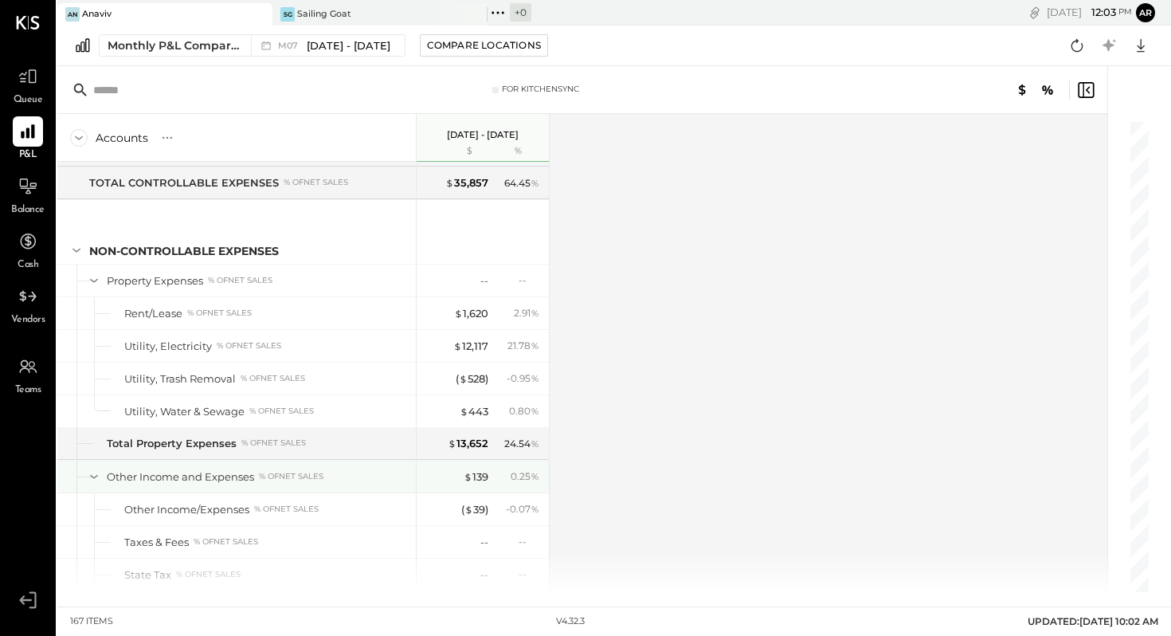
scroll to position [4256, 0]
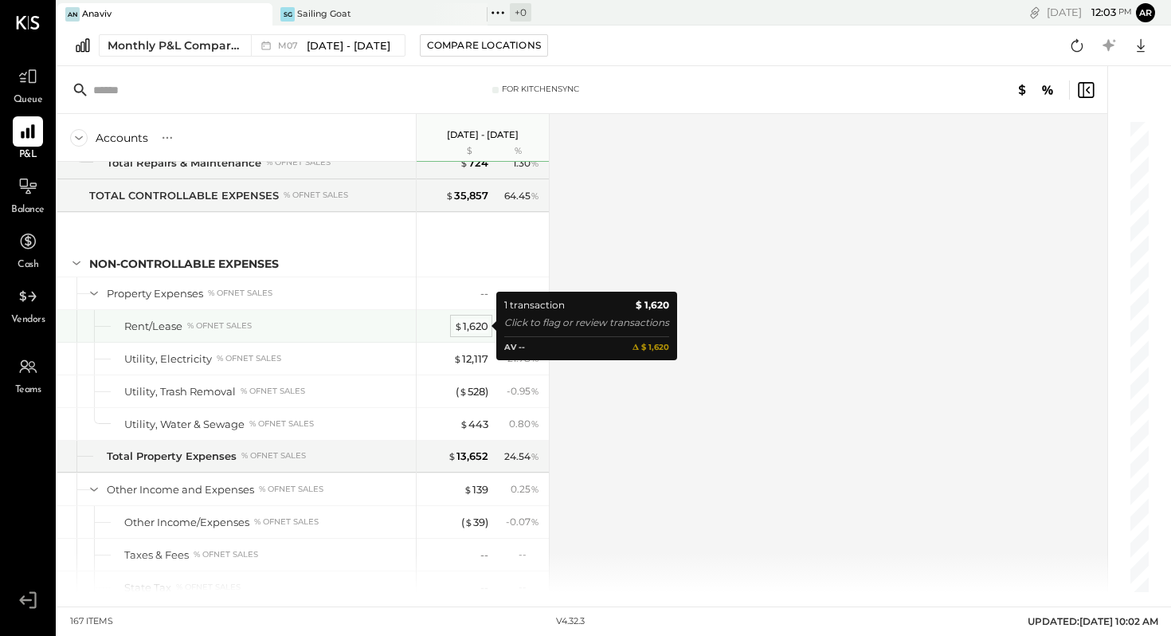
click at [471, 323] on div "$ 1,620" at bounding box center [471, 326] width 34 height 15
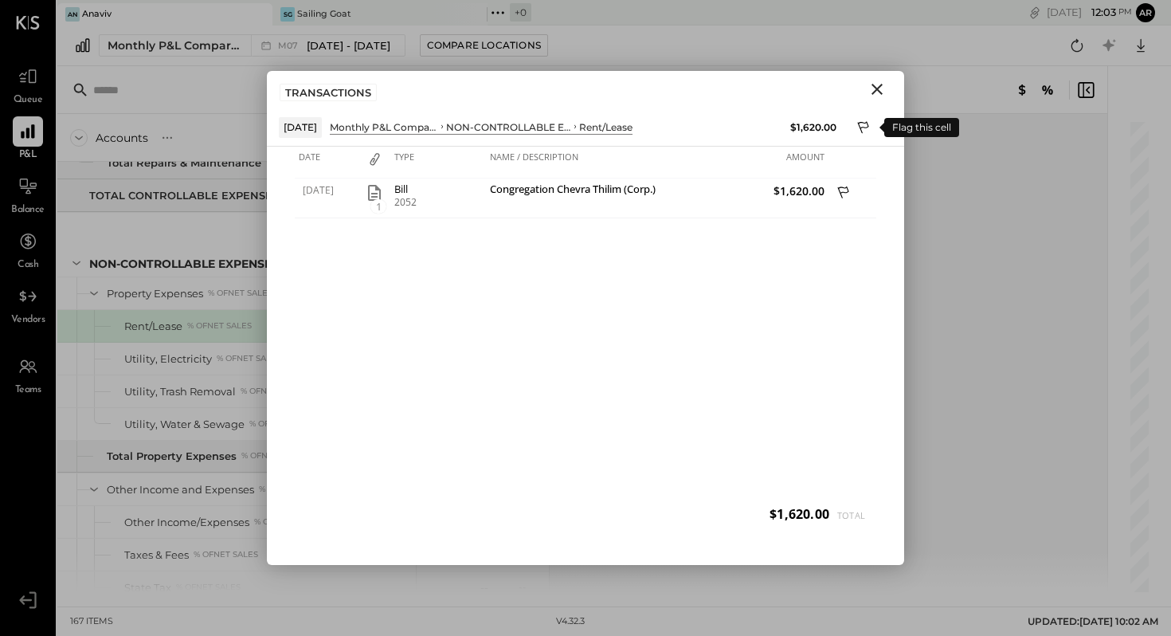
click at [866, 125] on icon at bounding box center [864, 128] width 14 height 19
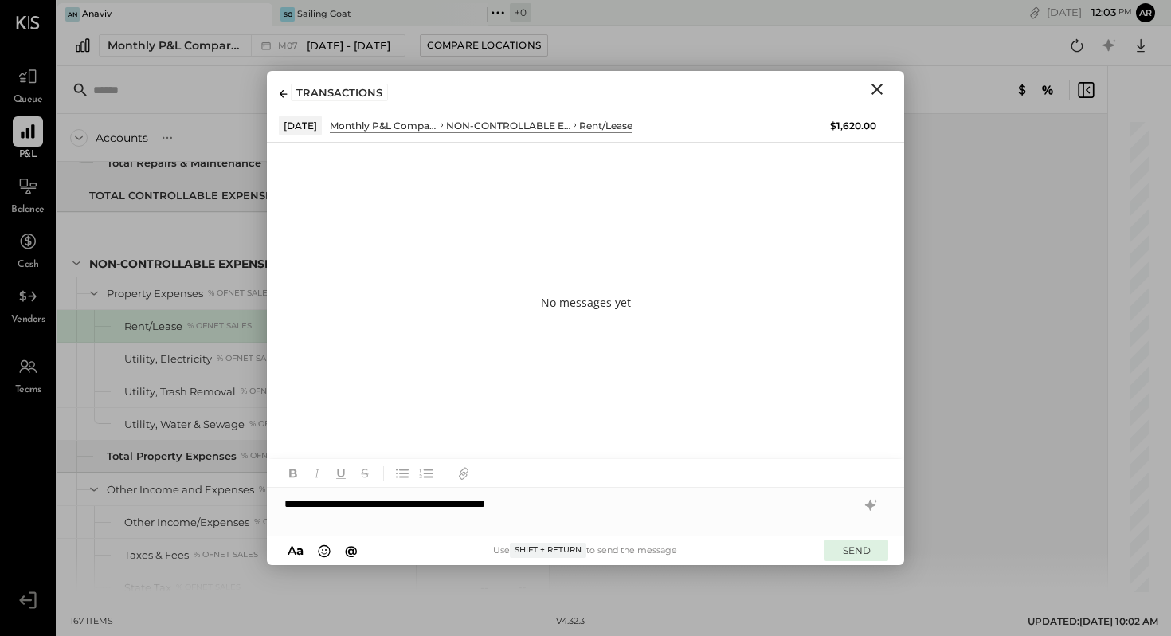
click at [857, 553] on button "SEND" at bounding box center [856, 550] width 64 height 22
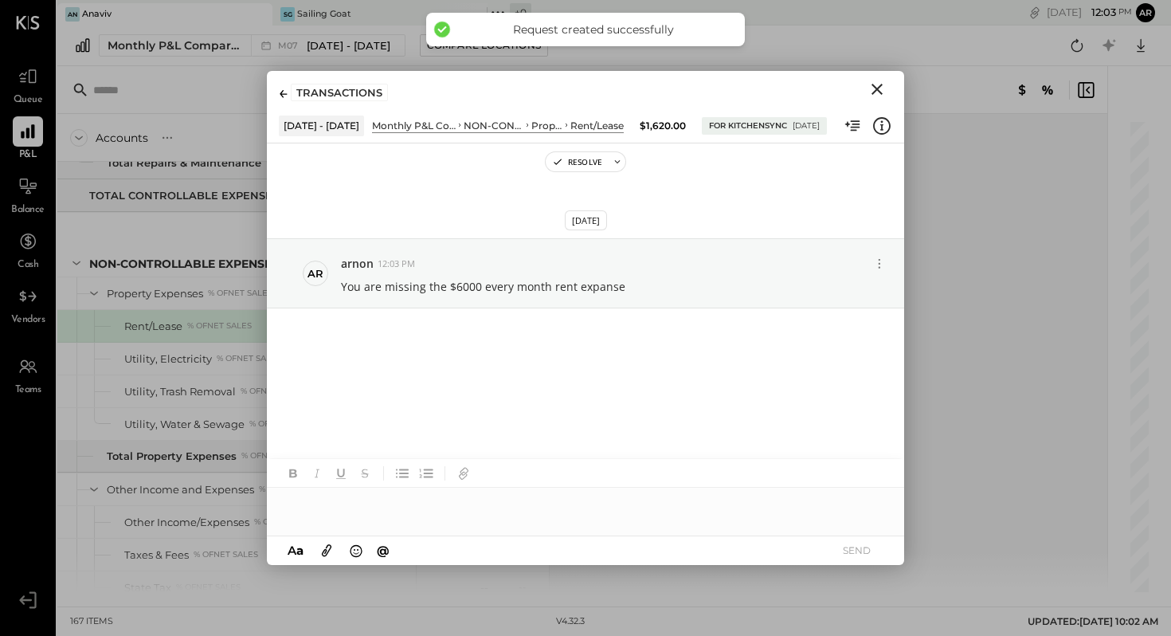
click at [877, 86] on icon "Close" at bounding box center [876, 89] width 19 height 19
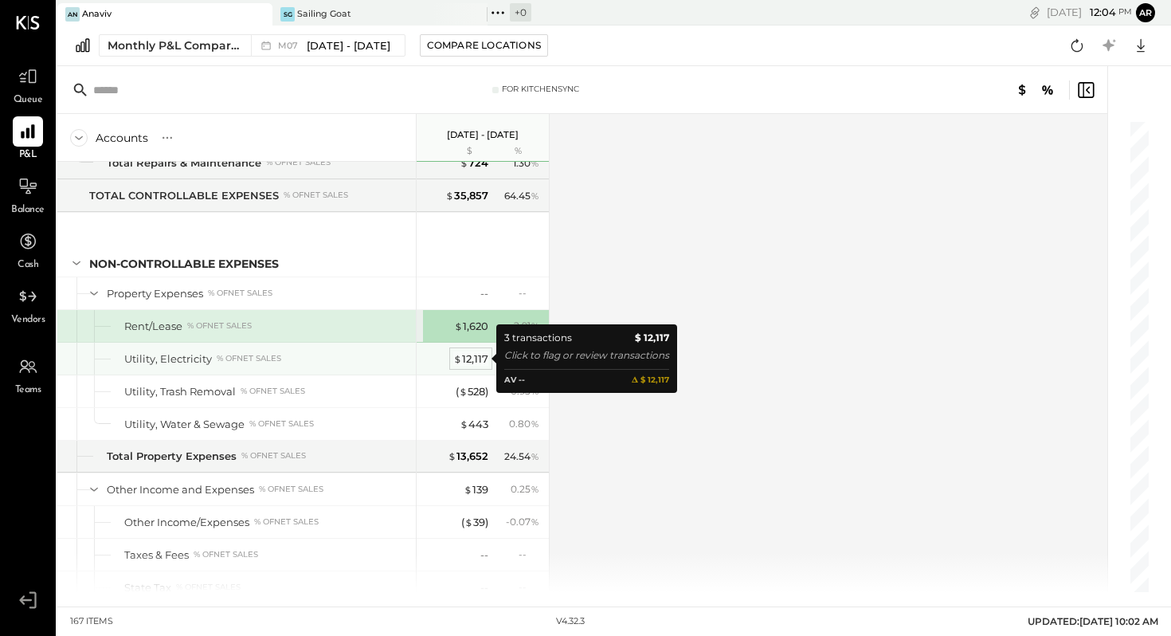
click at [471, 356] on div "$ 12,117" at bounding box center [470, 358] width 35 height 15
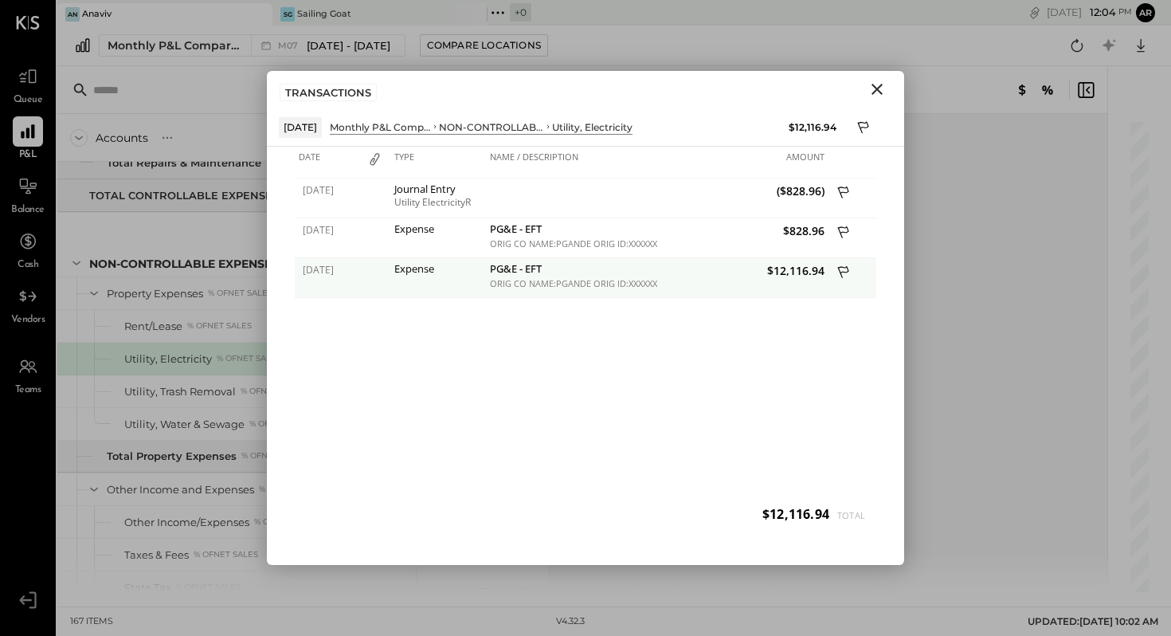
click at [841, 266] on icon at bounding box center [844, 274] width 14 height 20
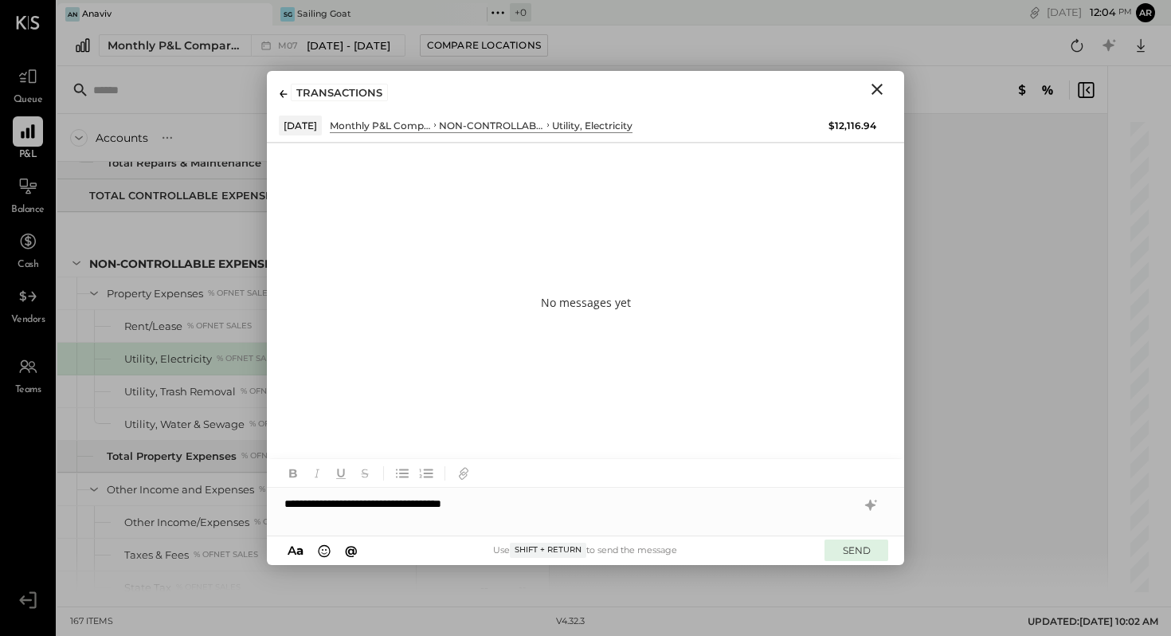
click at [856, 546] on button "SEND" at bounding box center [856, 550] width 64 height 22
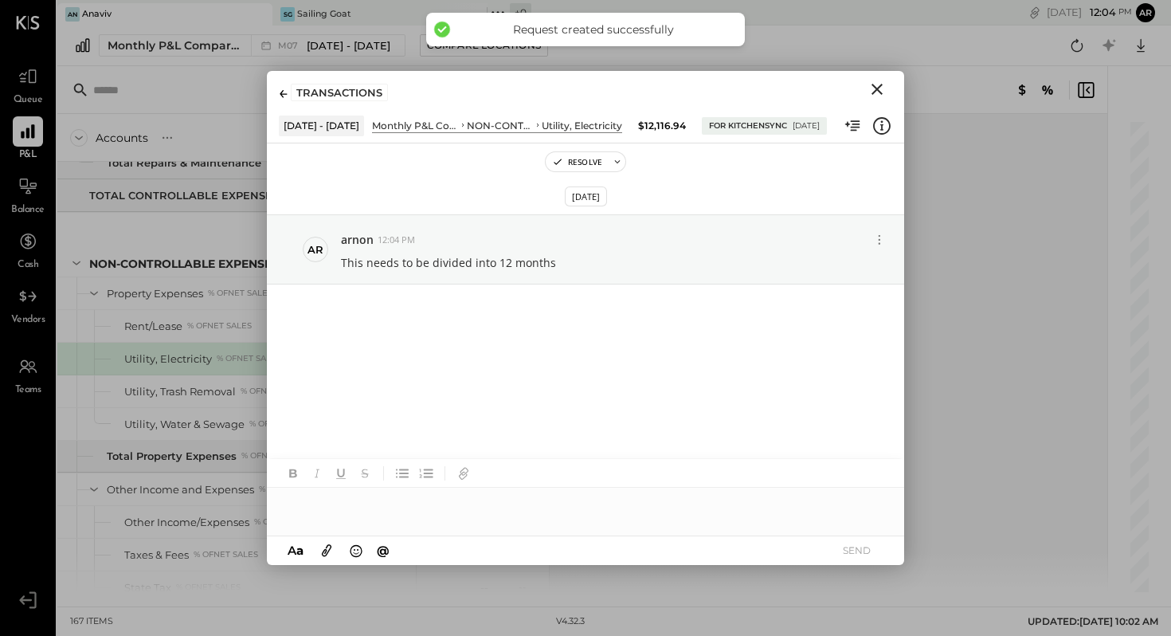
click at [877, 90] on icon "Close" at bounding box center [876, 89] width 19 height 19
